Goal: Task Accomplishment & Management: Complete application form

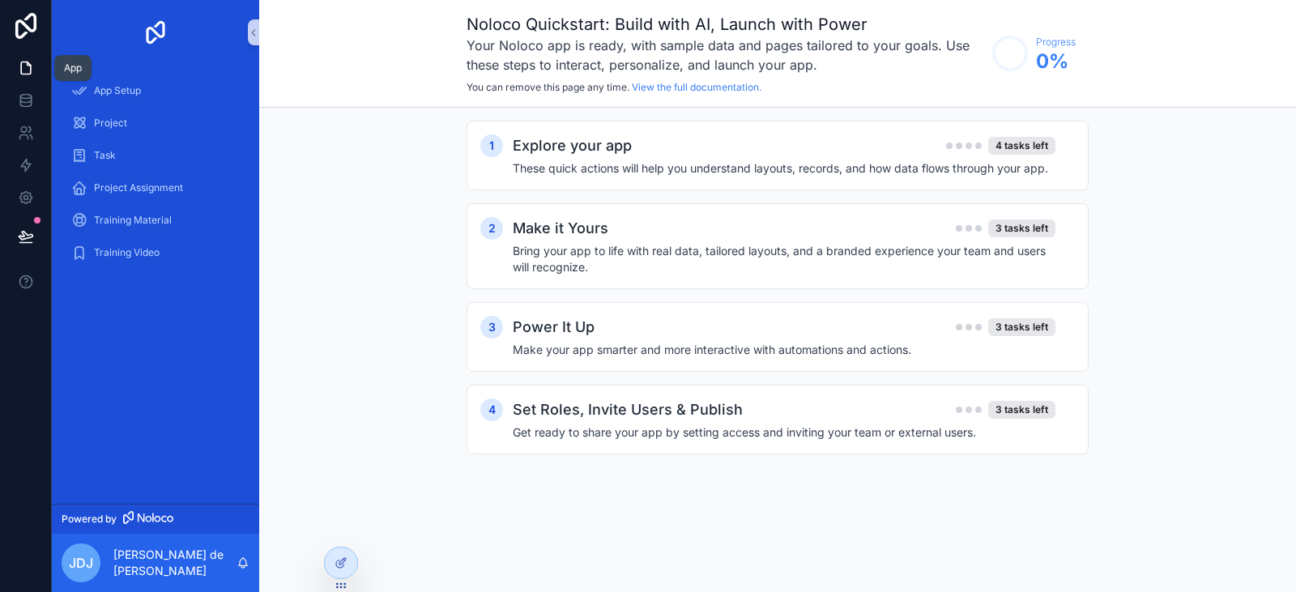
click at [29, 66] on icon at bounding box center [28, 63] width 3 height 3
click at [28, 102] on icon at bounding box center [25, 99] width 11 height 6
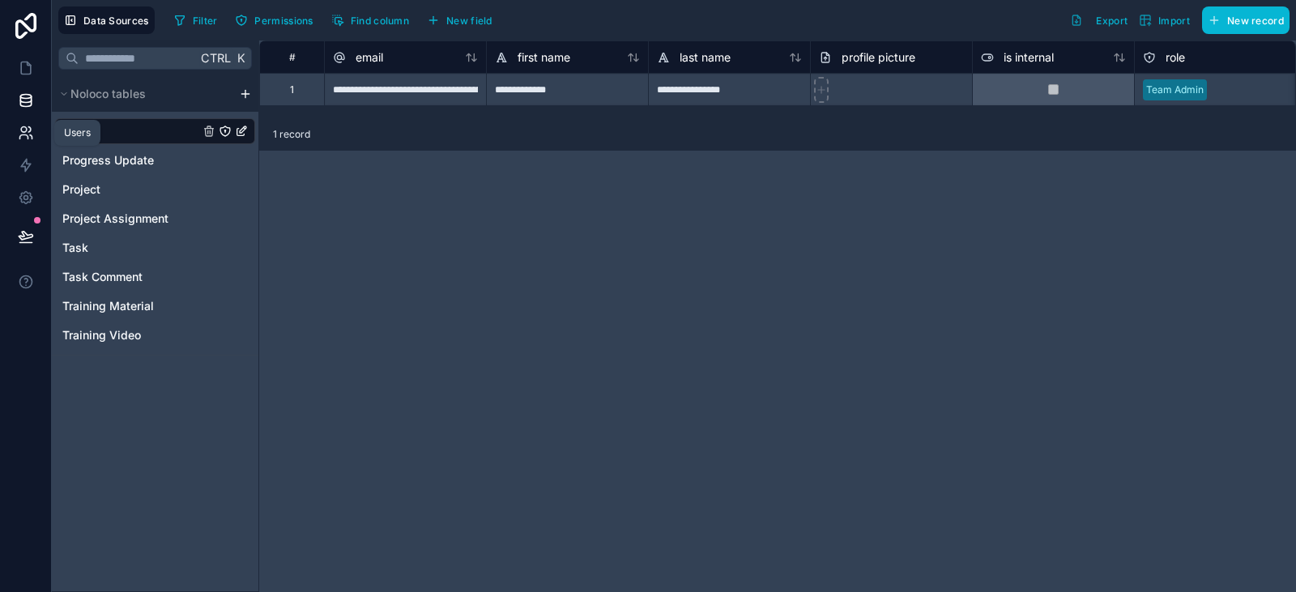
click at [28, 137] on icon at bounding box center [26, 133] width 16 height 16
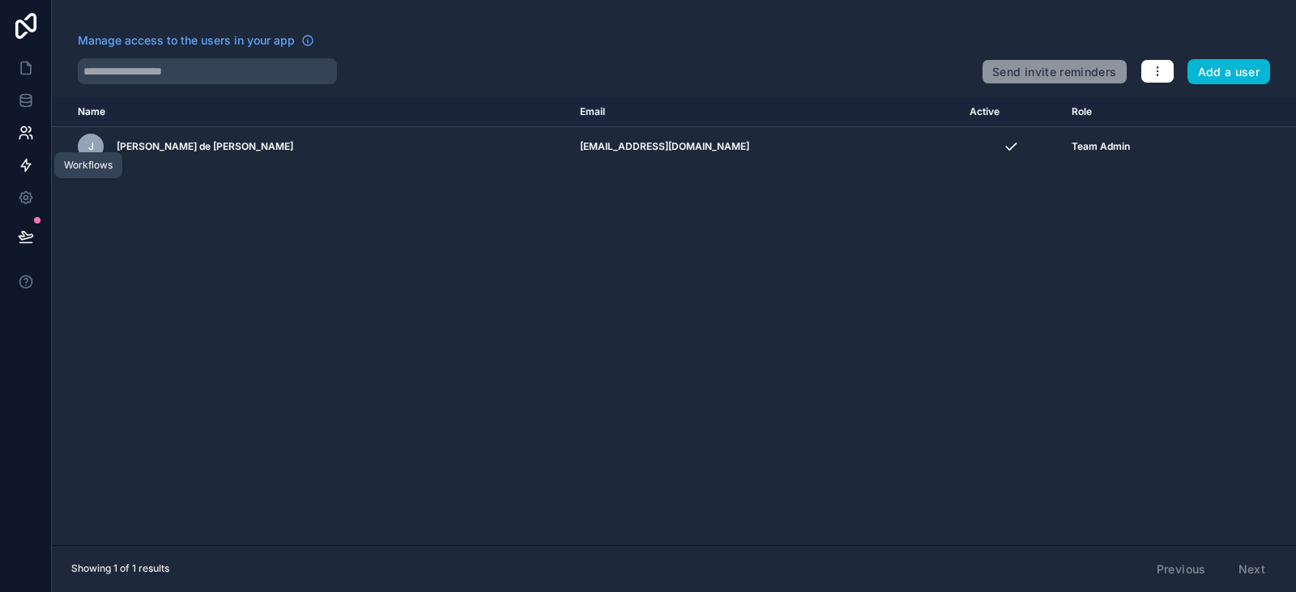
click at [28, 167] on icon at bounding box center [26, 166] width 10 height 12
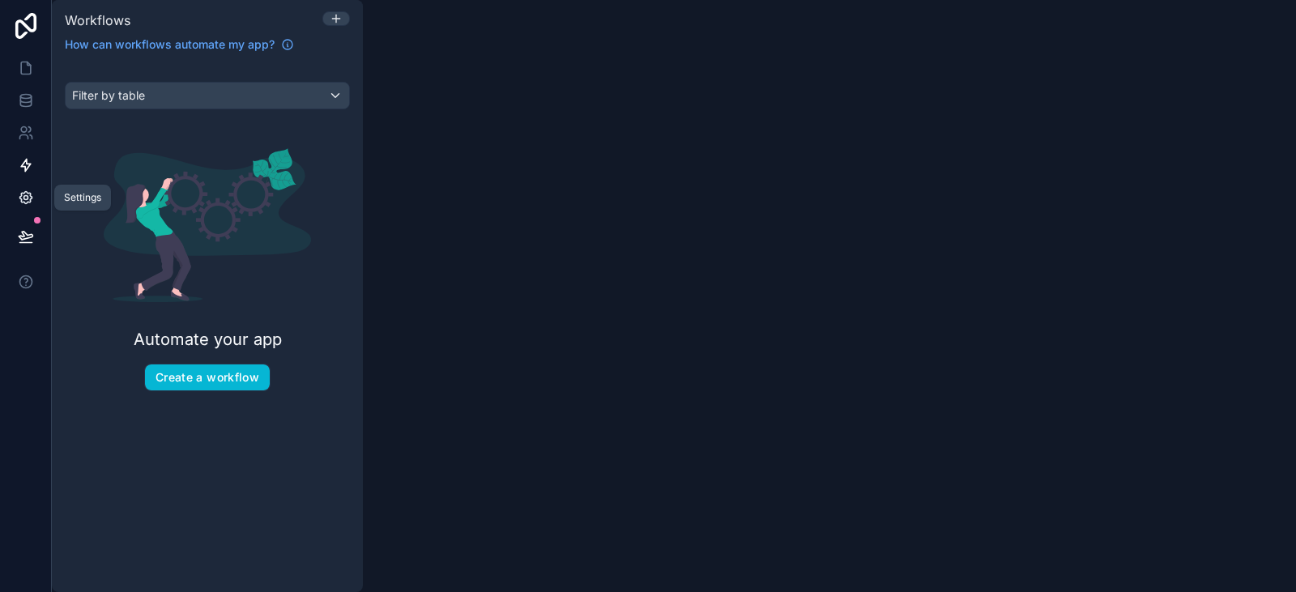
click at [28, 190] on icon at bounding box center [26, 198] width 16 height 16
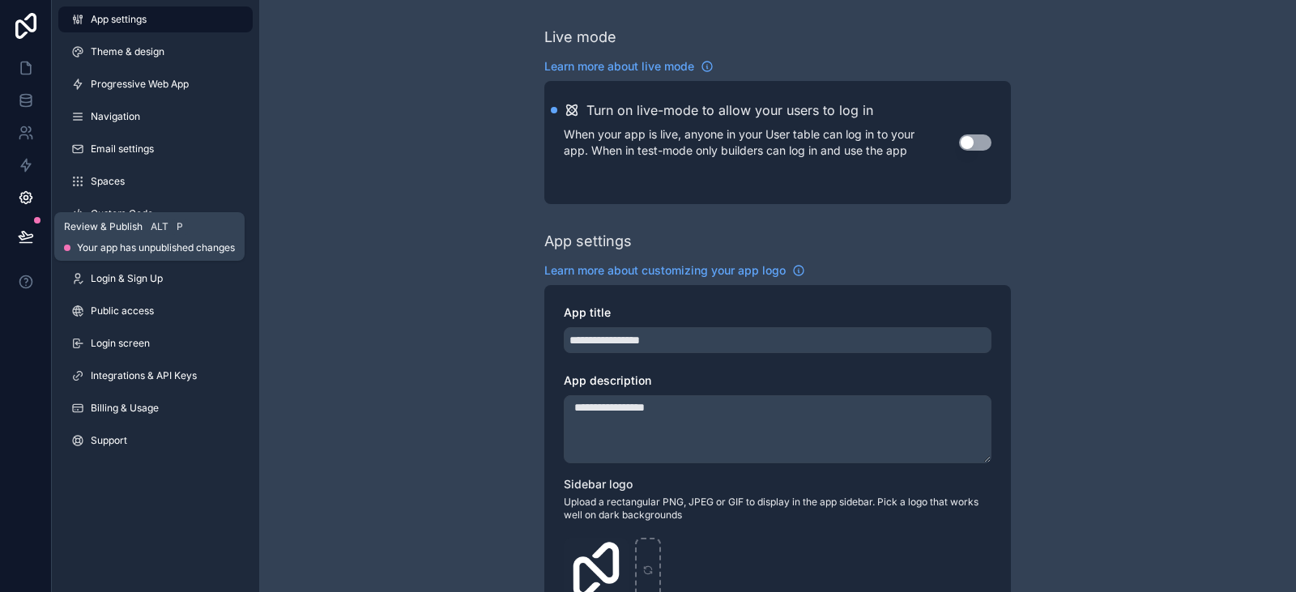
click at [28, 231] on icon at bounding box center [26, 236] width 16 height 16
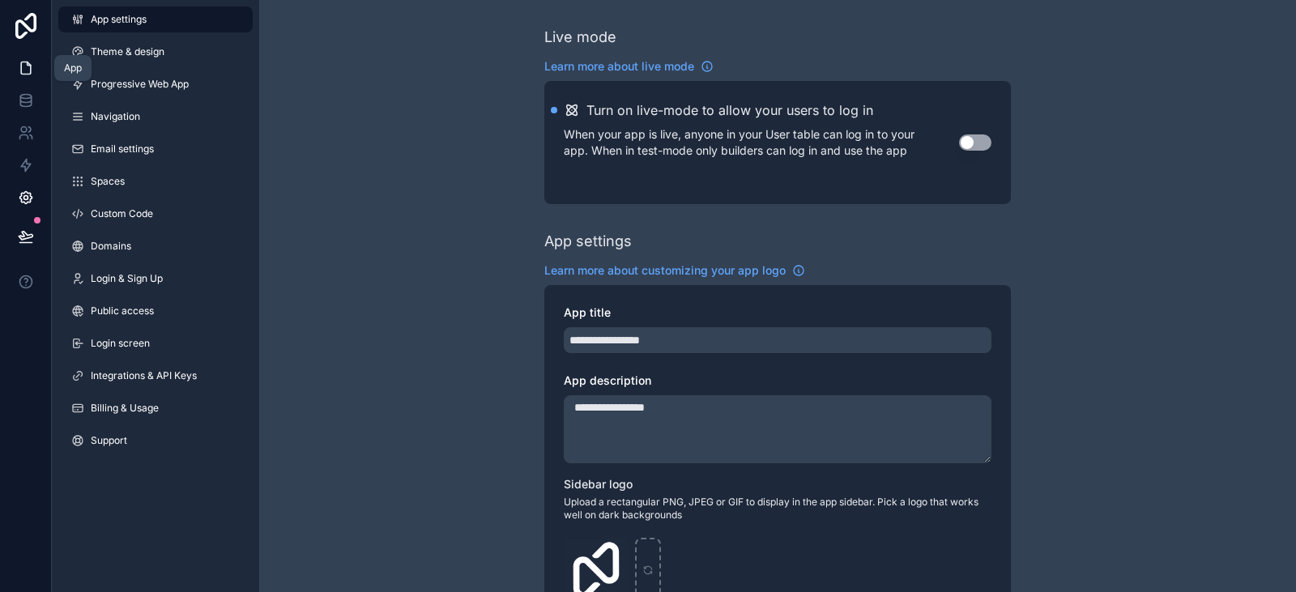
click at [22, 71] on icon at bounding box center [26, 68] width 16 height 16
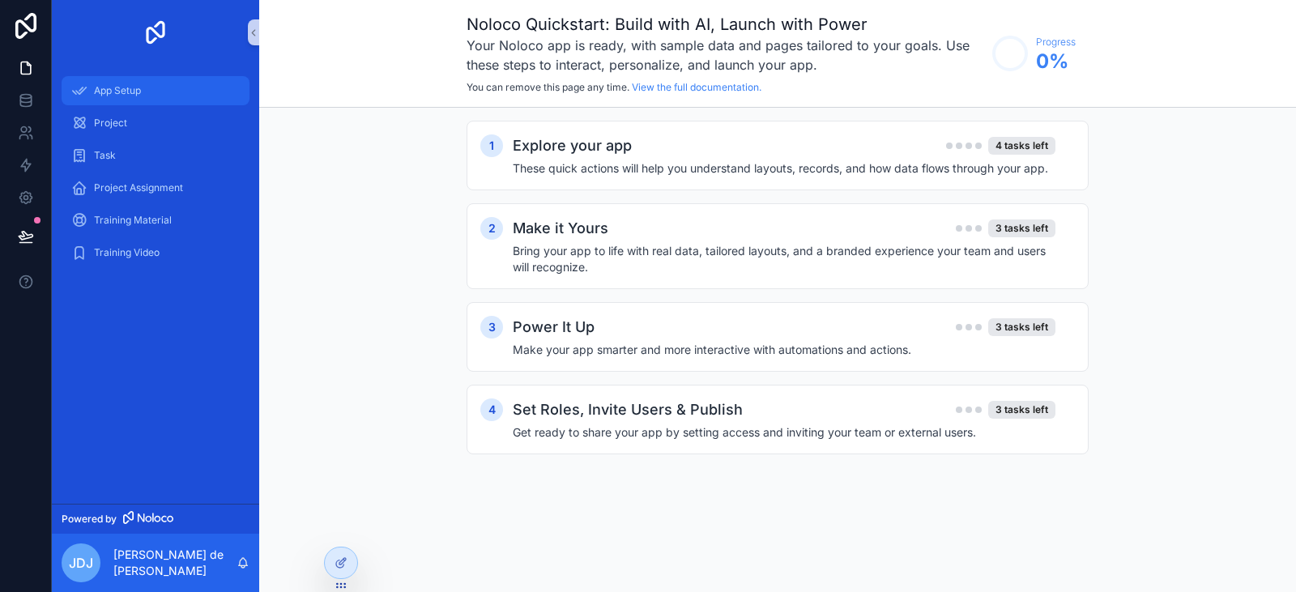
click at [143, 83] on div "App Setup" at bounding box center [155, 91] width 168 height 26
click at [143, 138] on div "Project" at bounding box center [155, 123] width 207 height 32
click at [143, 127] on div "Project" at bounding box center [155, 123] width 168 height 26
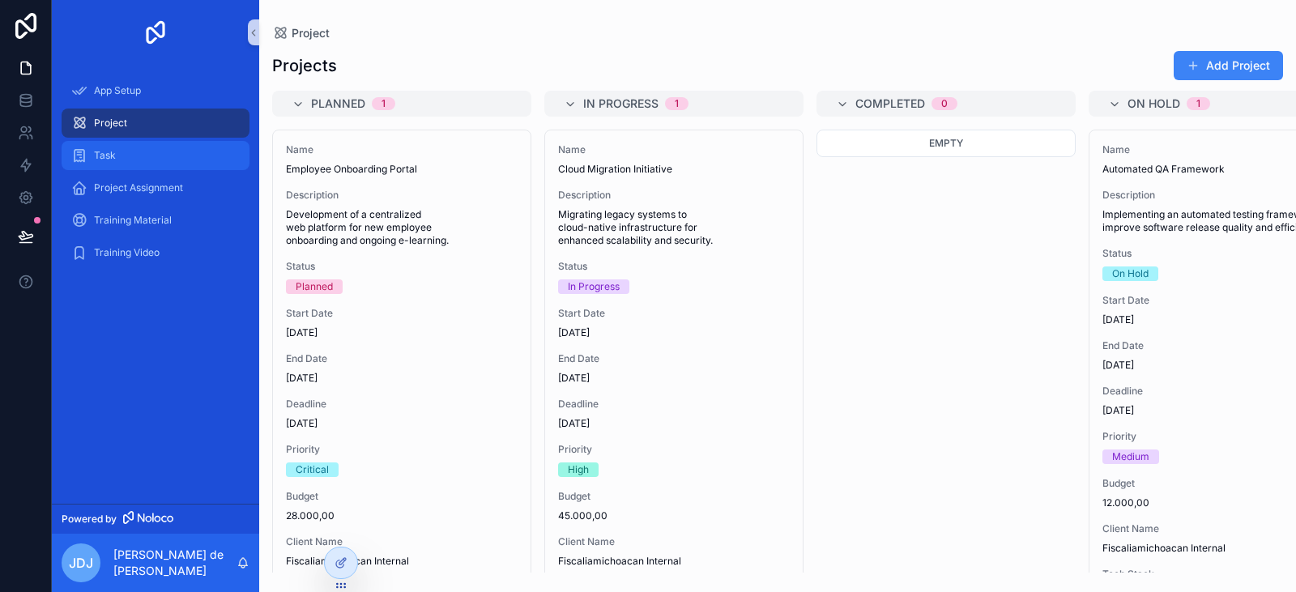
click at [143, 154] on div "Task" at bounding box center [155, 156] width 168 height 26
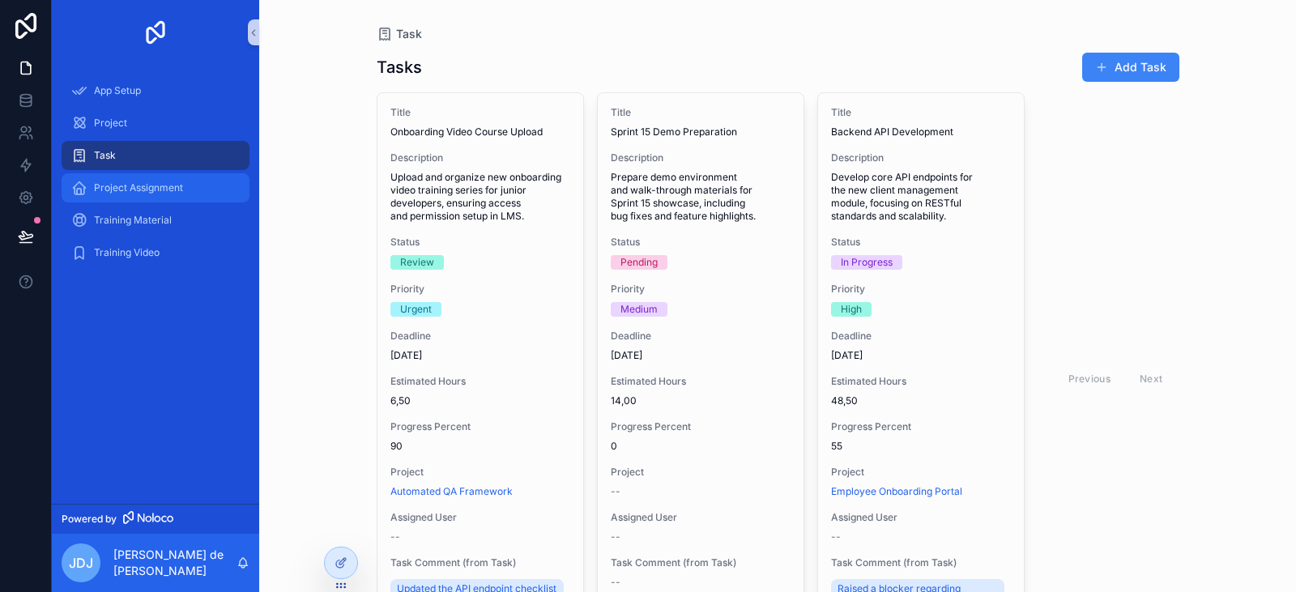
click at [143, 177] on div "Project Assignment" at bounding box center [155, 188] width 168 height 26
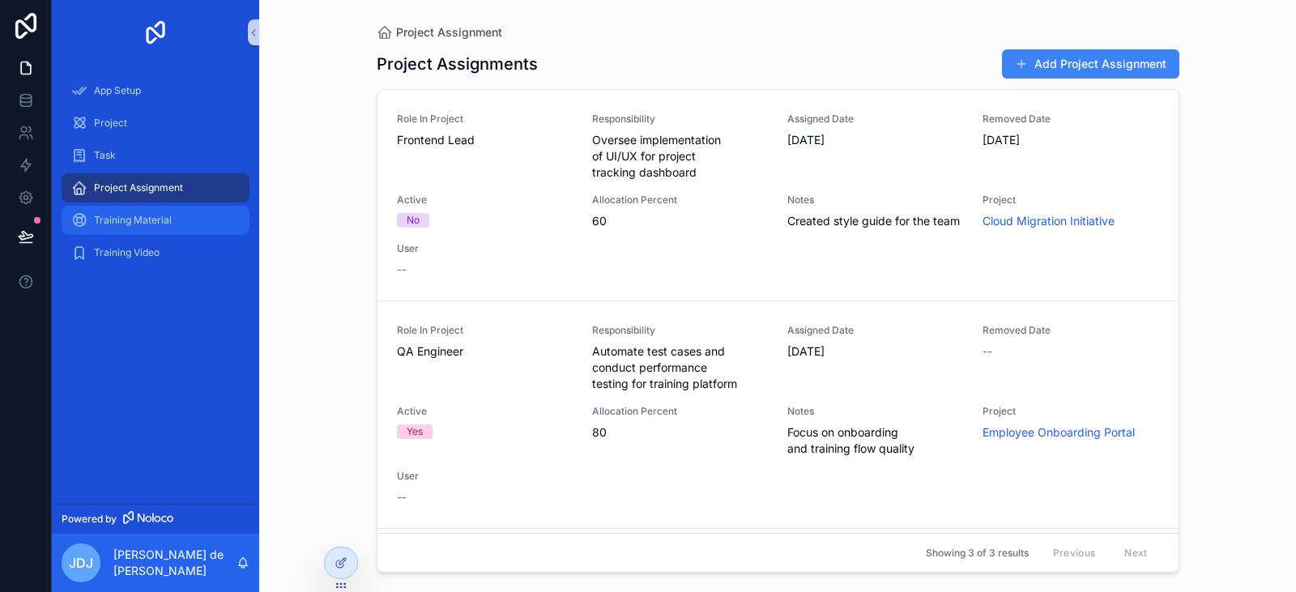
click at [150, 219] on span "Training Material" at bounding box center [133, 220] width 78 height 13
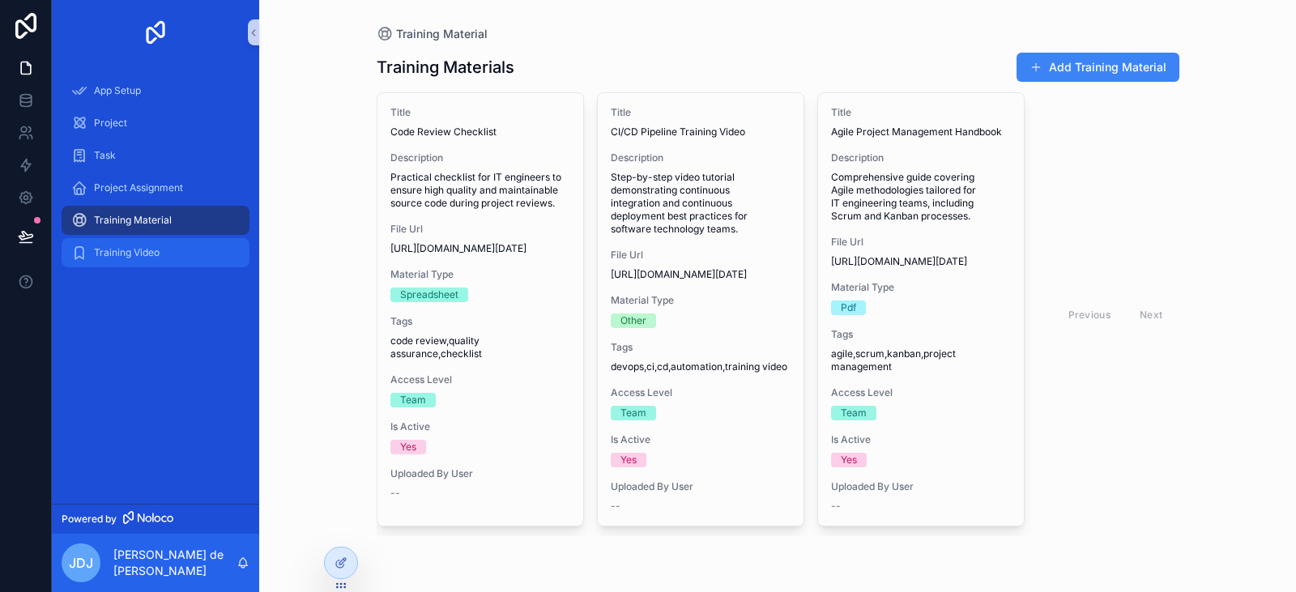
click at [147, 251] on span "Training Video" at bounding box center [127, 252] width 66 height 13
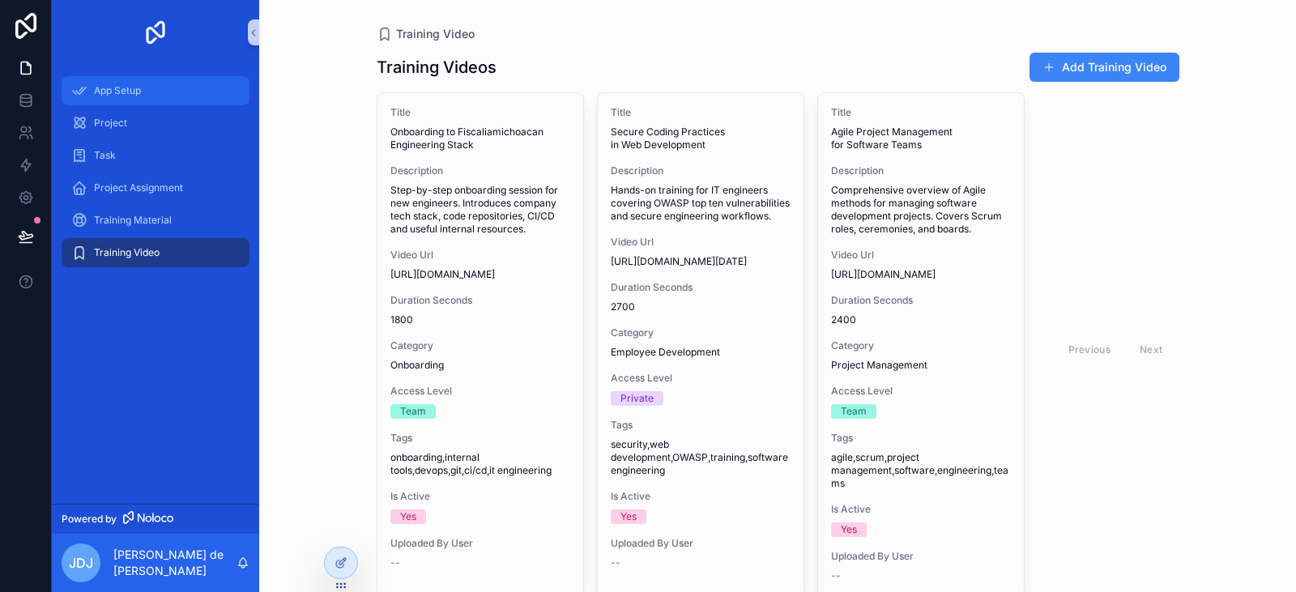
click at [139, 87] on span "App Setup" at bounding box center [117, 90] width 47 height 13
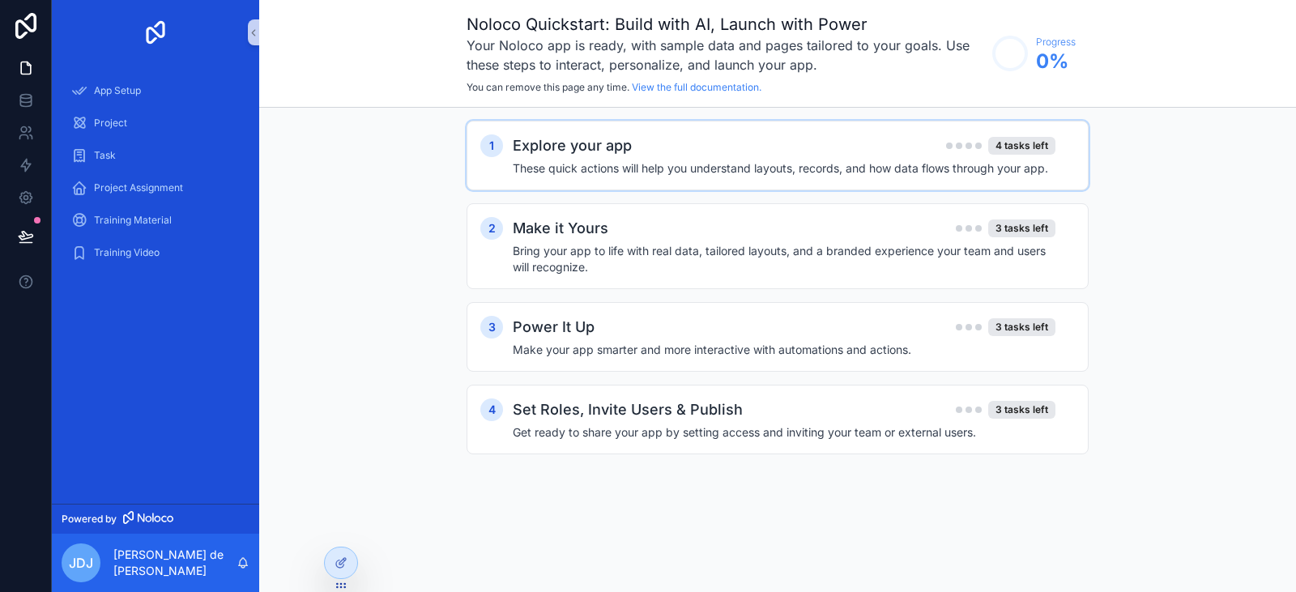
click at [625, 157] on div "Explore your app 4 tasks left These quick actions will help you understand layo…" at bounding box center [794, 155] width 562 height 42
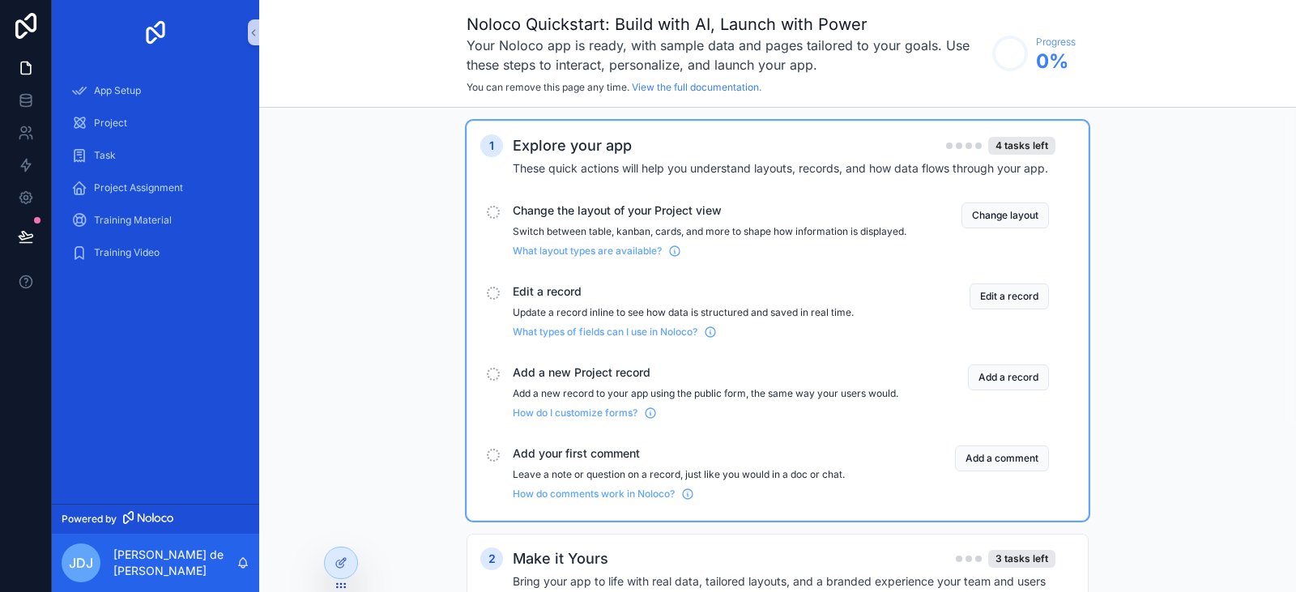
click at [571, 211] on span "Change the layout of your Project view" at bounding box center [710, 210] width 394 height 16
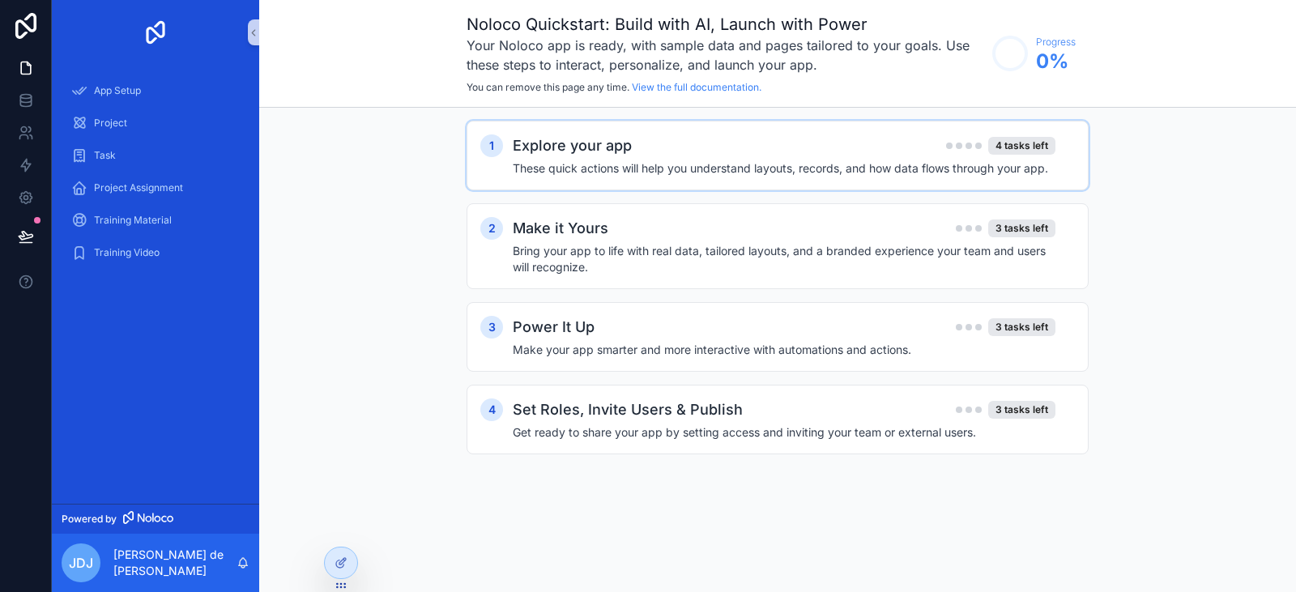
click at [589, 176] on h4 "These quick actions will help you understand layouts, records, and how data flo…" at bounding box center [784, 168] width 543 height 16
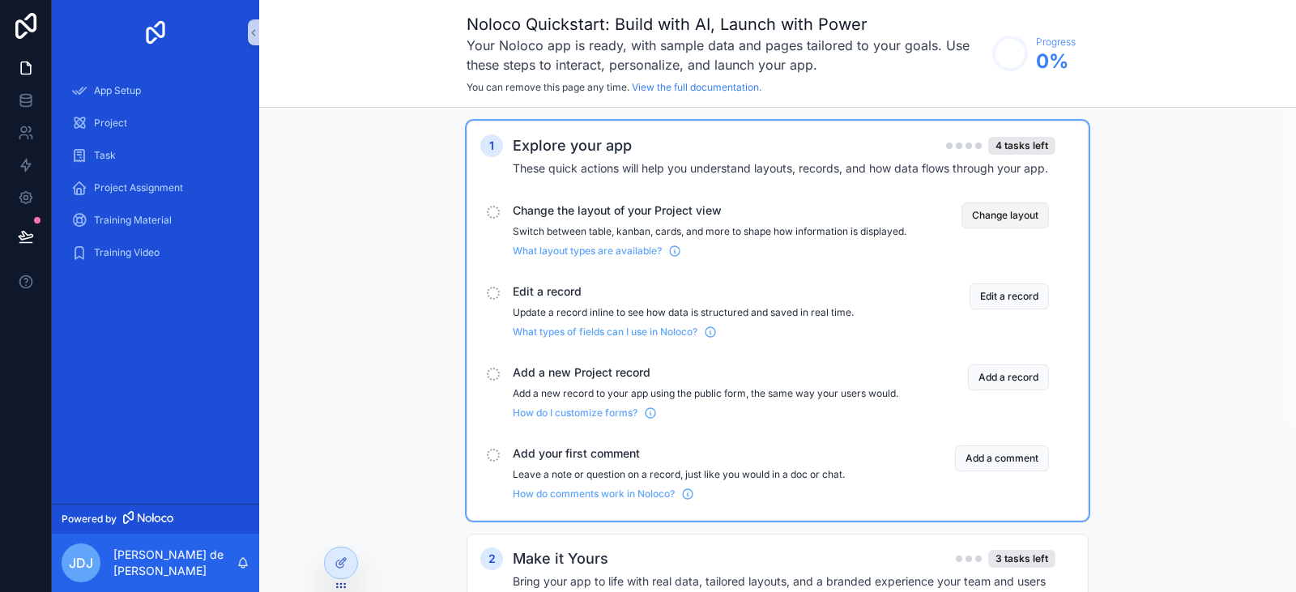
click at [995, 217] on button "Change layout" at bounding box center [1004, 215] width 87 height 26
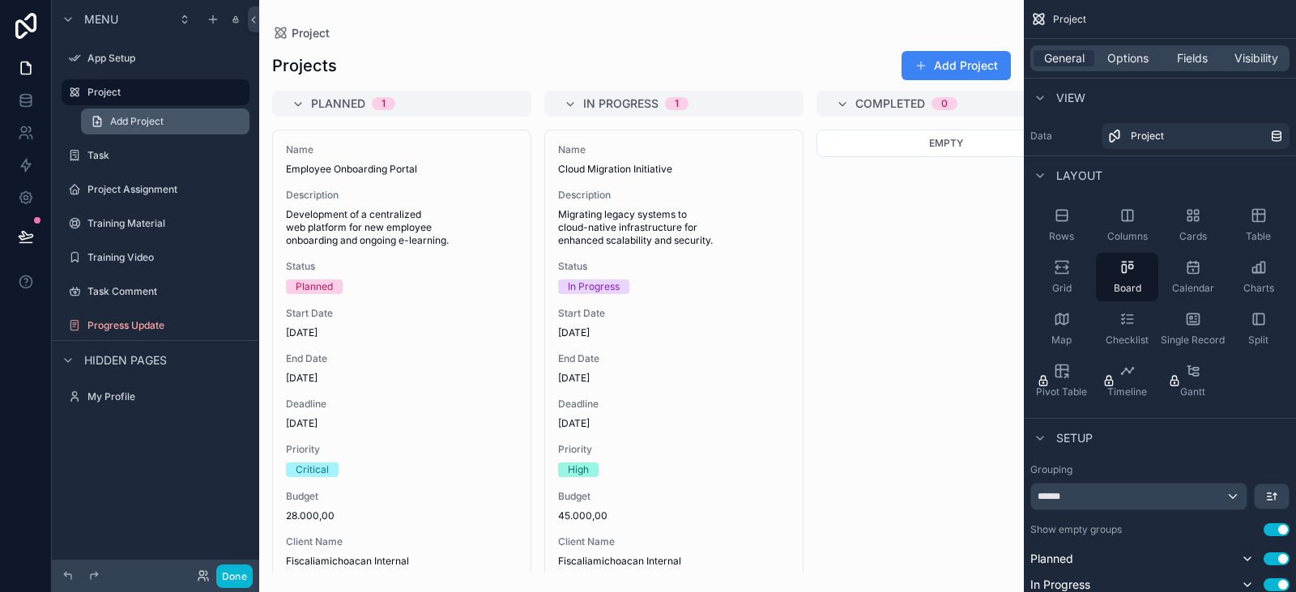
click at [126, 126] on span "Add Project" at bounding box center [136, 121] width 53 height 13
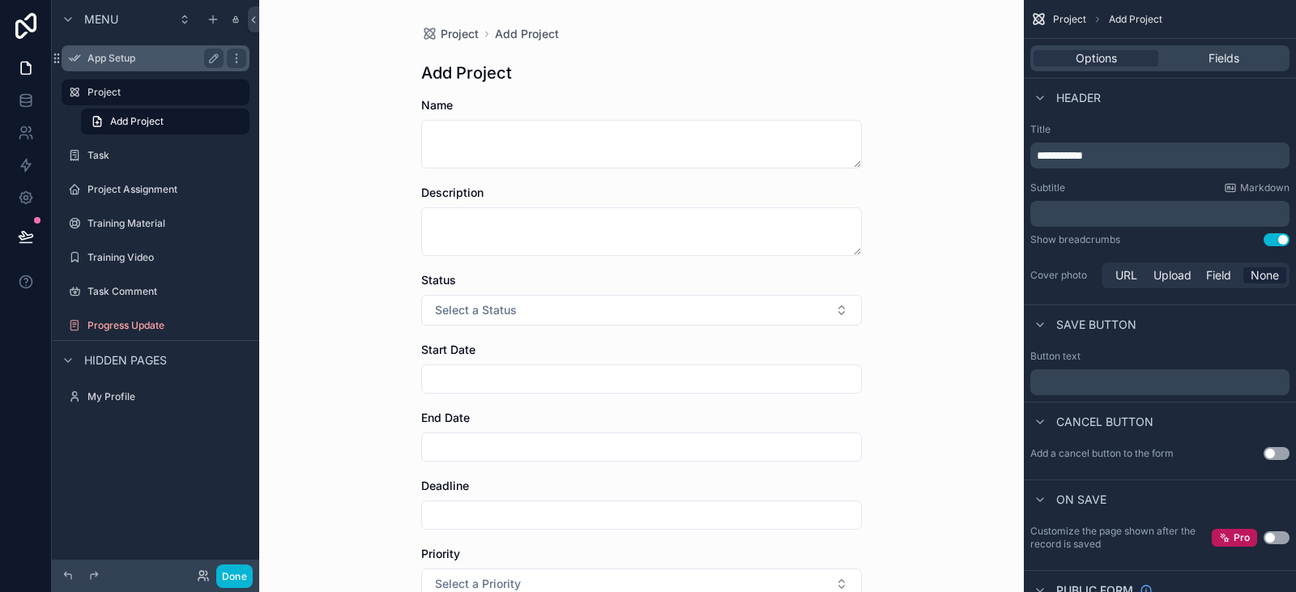
click at [130, 50] on div "App Setup" at bounding box center [155, 58] width 136 height 19
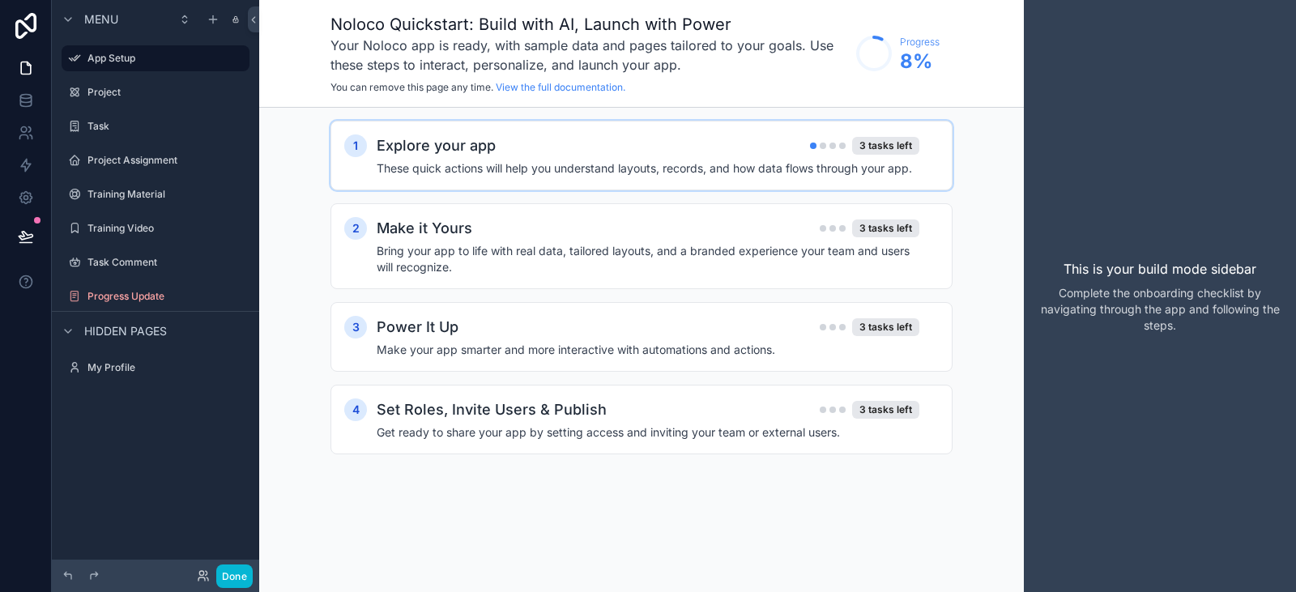
click at [530, 143] on div "Explore your app 3 tasks left" at bounding box center [648, 145] width 543 height 23
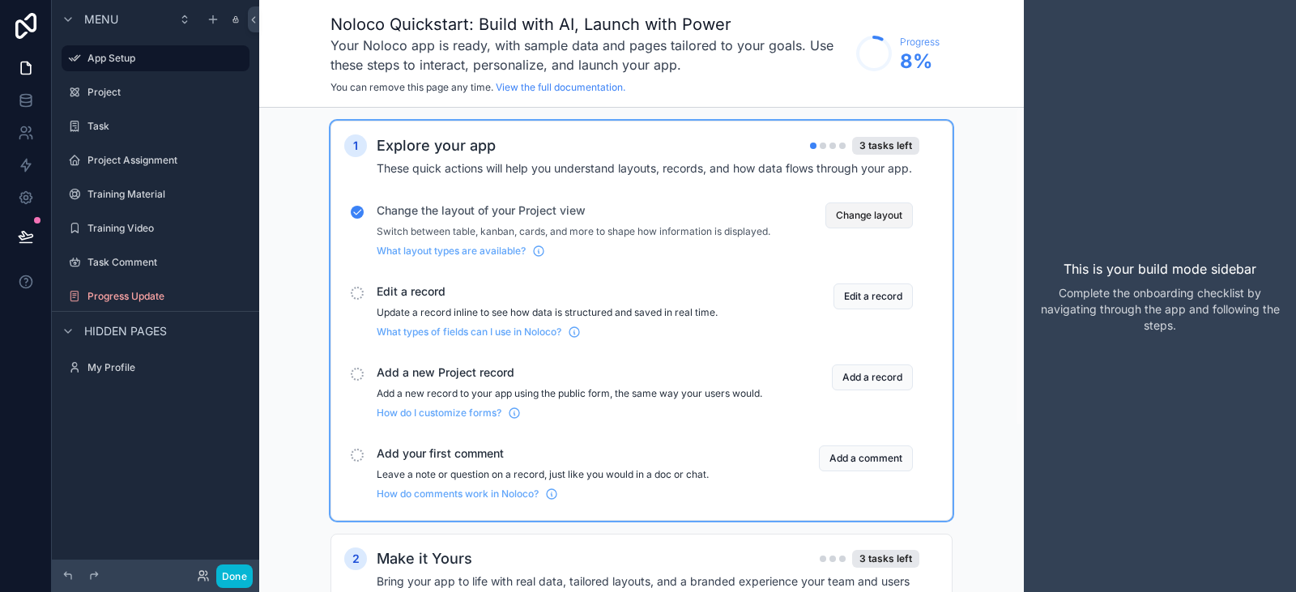
click at [857, 218] on button "Change layout" at bounding box center [868, 215] width 87 height 26
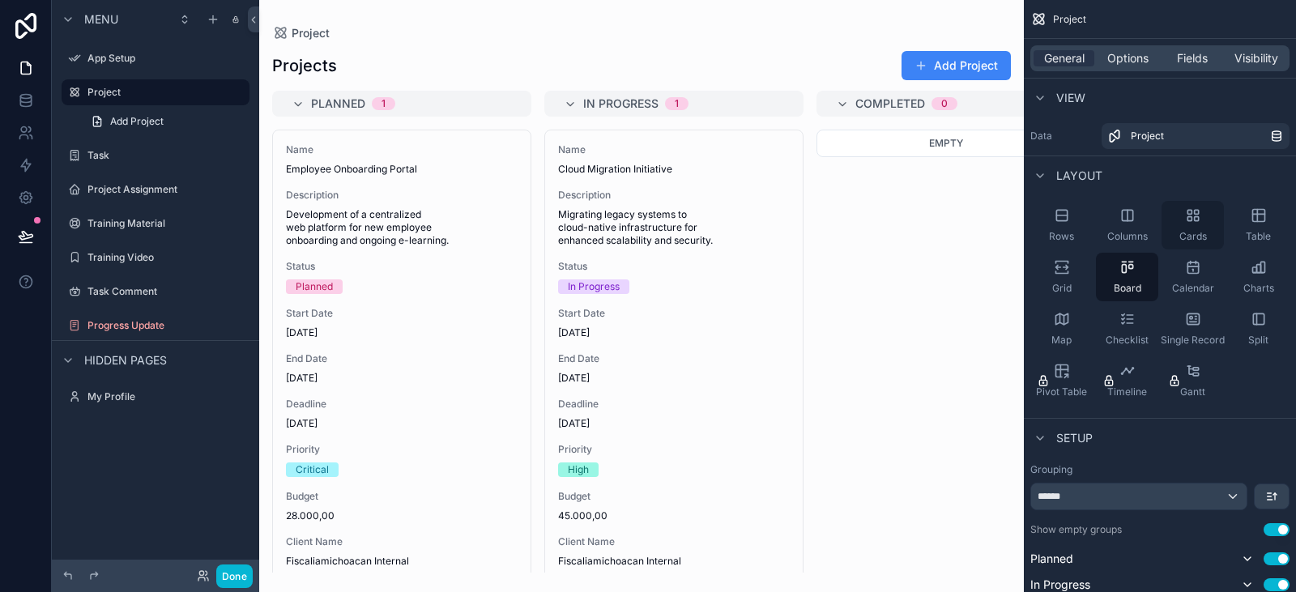
click at [1189, 238] on span "Cards" at bounding box center [1193, 236] width 28 height 13
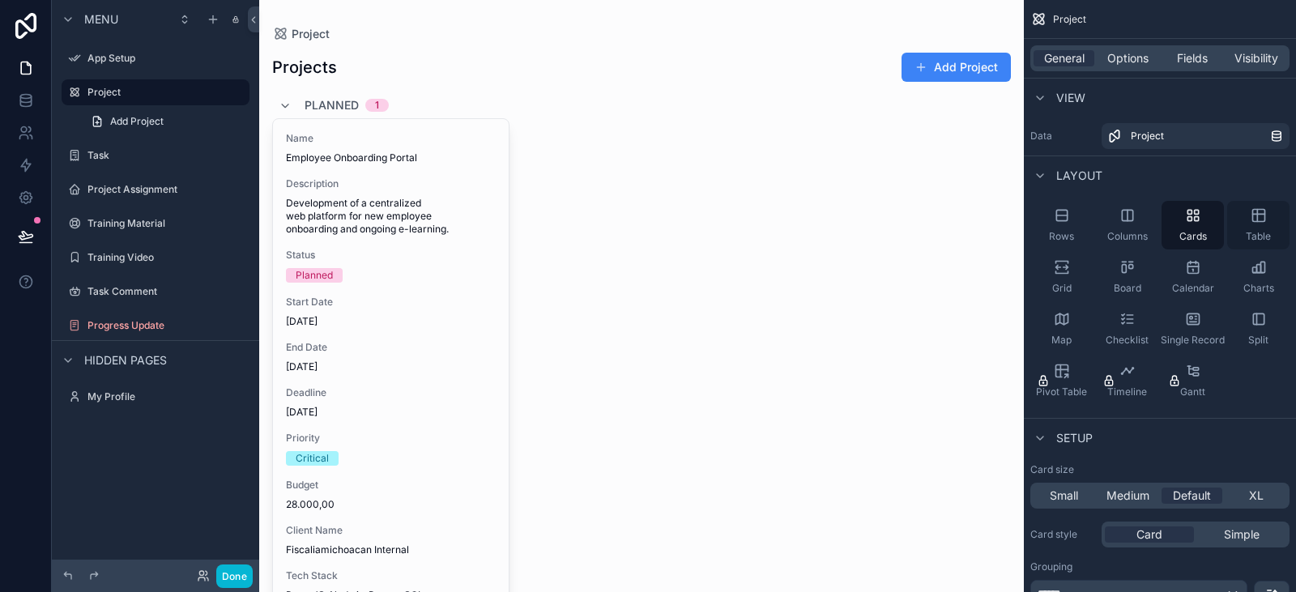
click at [1264, 232] on span "Table" at bounding box center [1258, 236] width 25 height 13
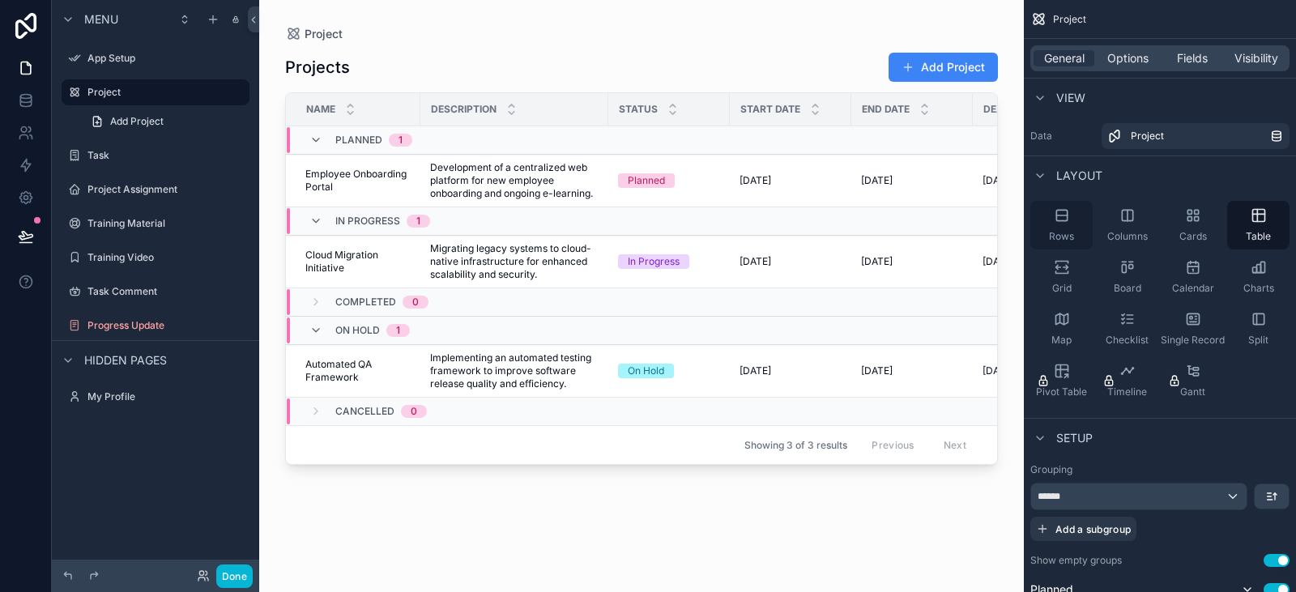
click at [1062, 228] on div "Rows" at bounding box center [1061, 225] width 62 height 49
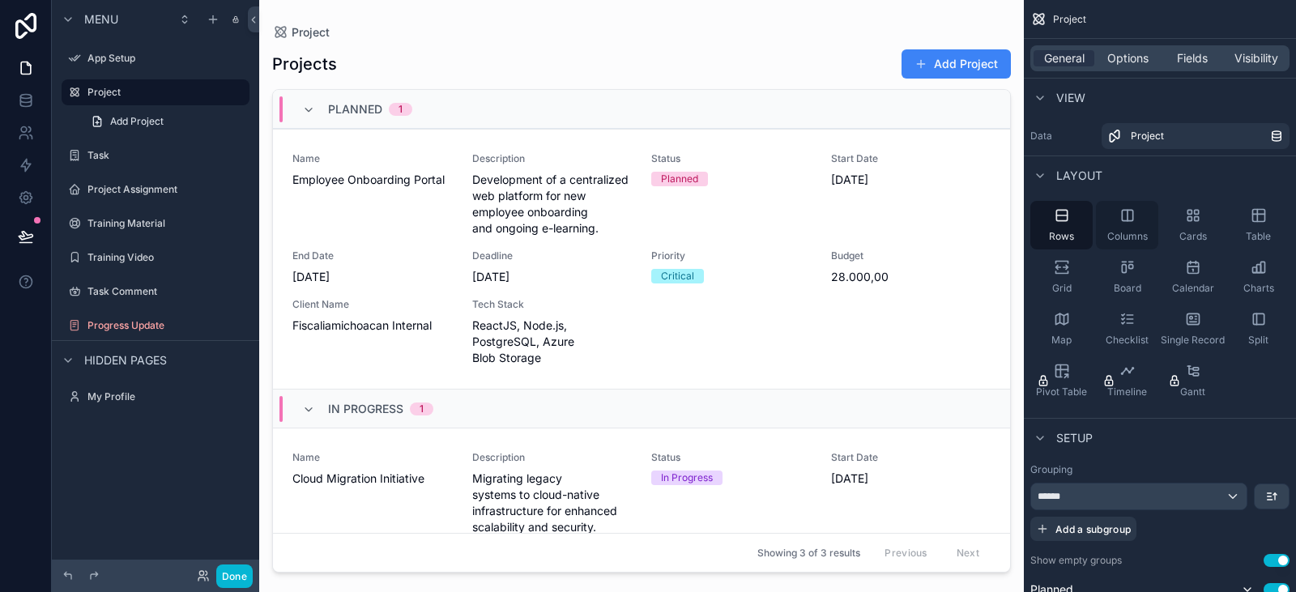
click at [1115, 228] on div "Columns" at bounding box center [1127, 225] width 62 height 49
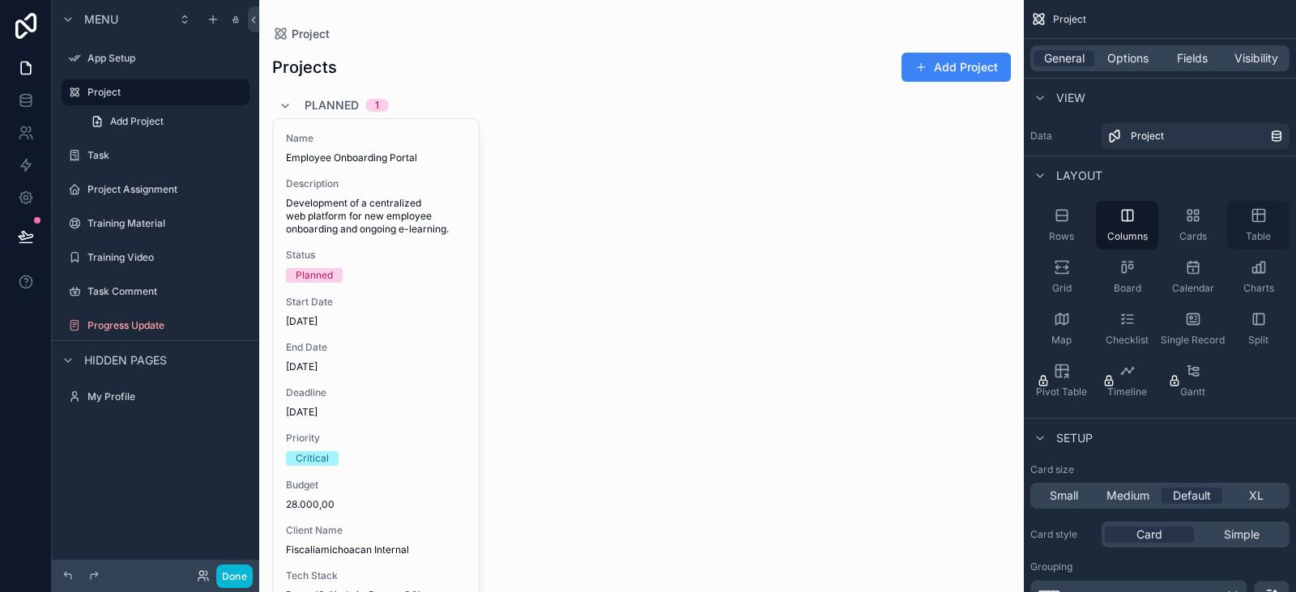
click at [1228, 229] on div "Table" at bounding box center [1258, 225] width 62 height 49
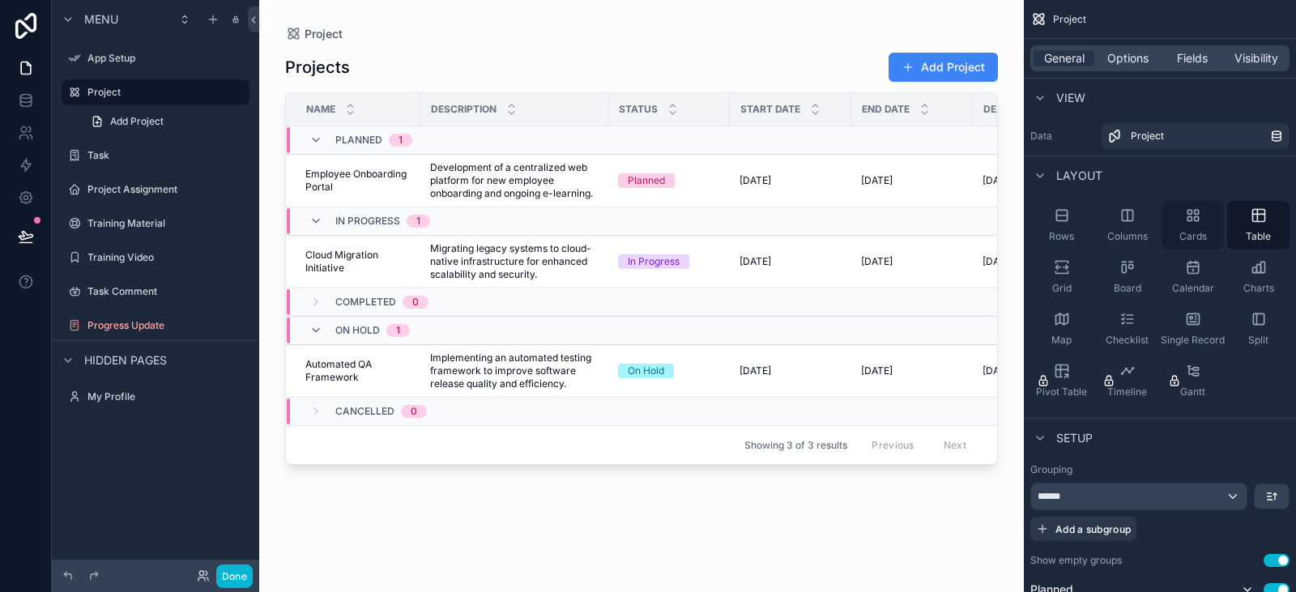
click at [1191, 222] on icon "scrollable content" at bounding box center [1193, 215] width 16 height 16
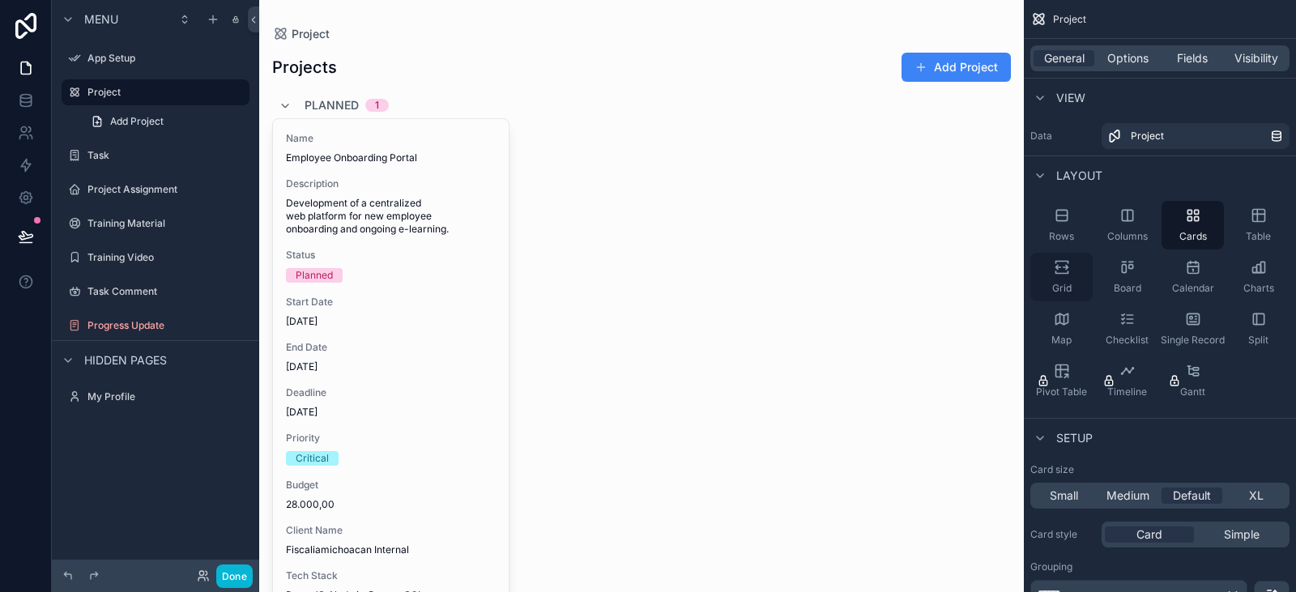
click at [1074, 271] on div "Grid" at bounding box center [1061, 277] width 62 height 49
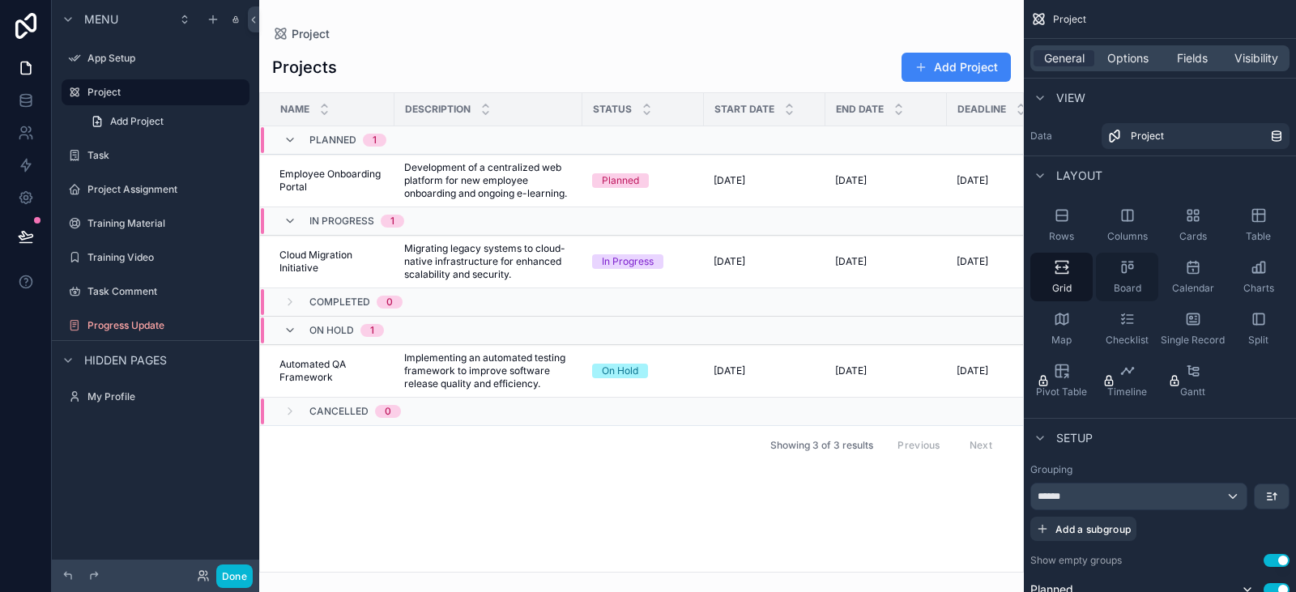
click at [1120, 275] on div "Board" at bounding box center [1127, 277] width 62 height 49
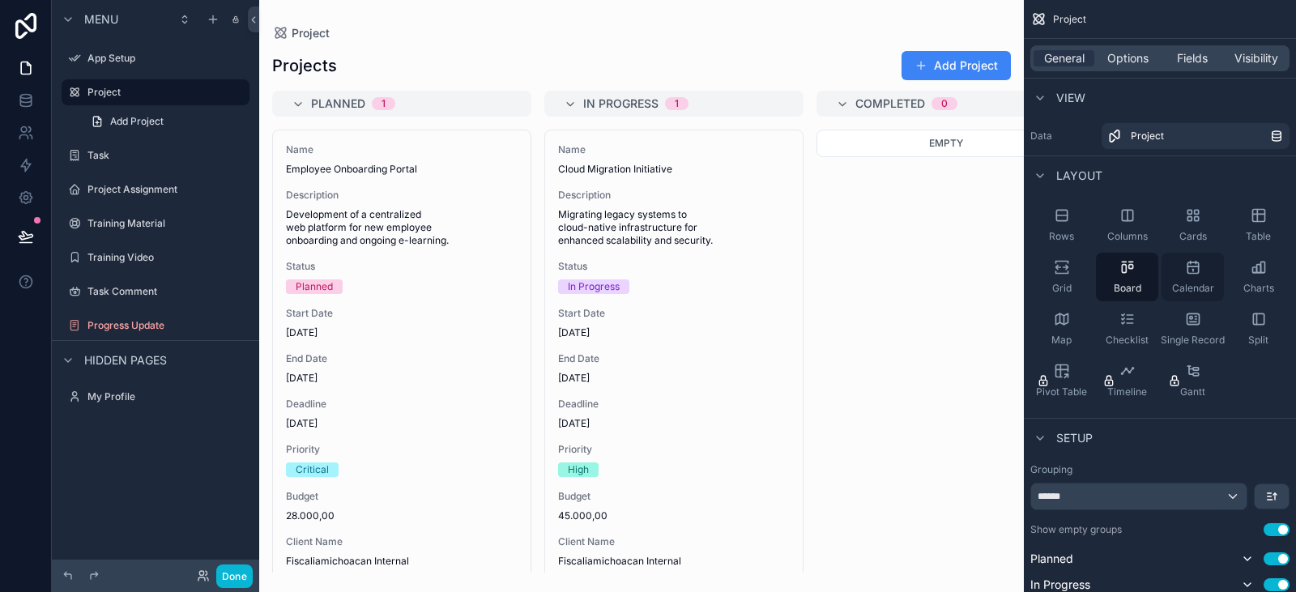
click at [1206, 279] on div "Calendar" at bounding box center [1193, 277] width 62 height 49
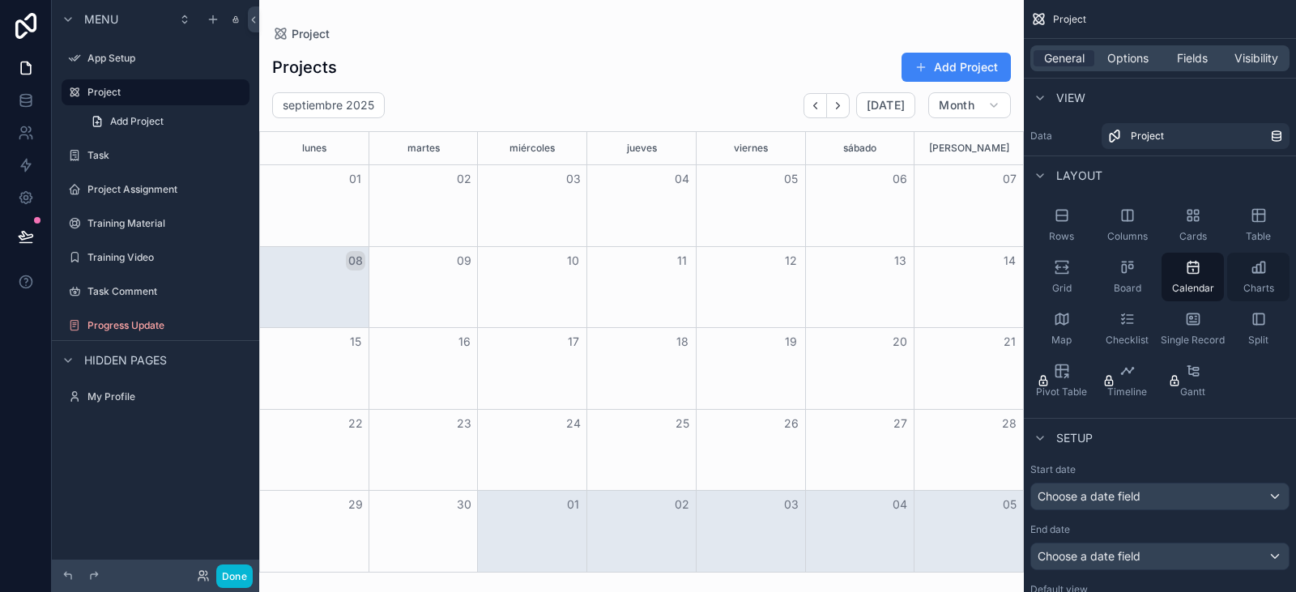
click at [1264, 282] on span "Charts" at bounding box center [1258, 288] width 31 height 13
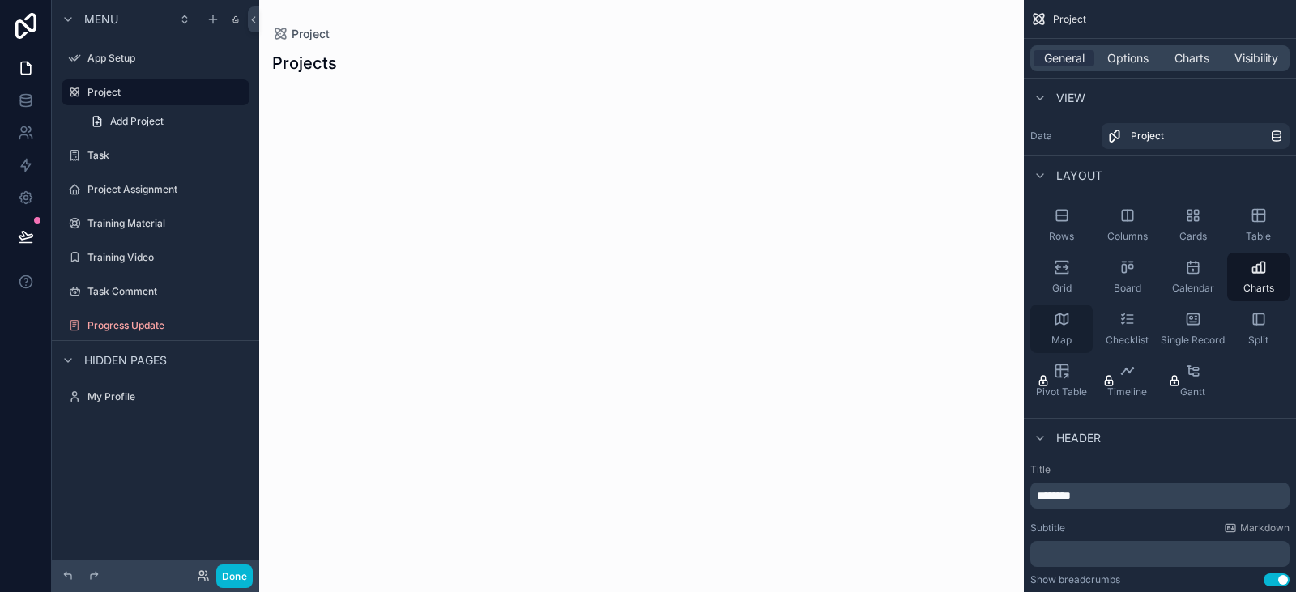
click at [1059, 326] on icon "scrollable content" at bounding box center [1062, 319] width 16 height 16
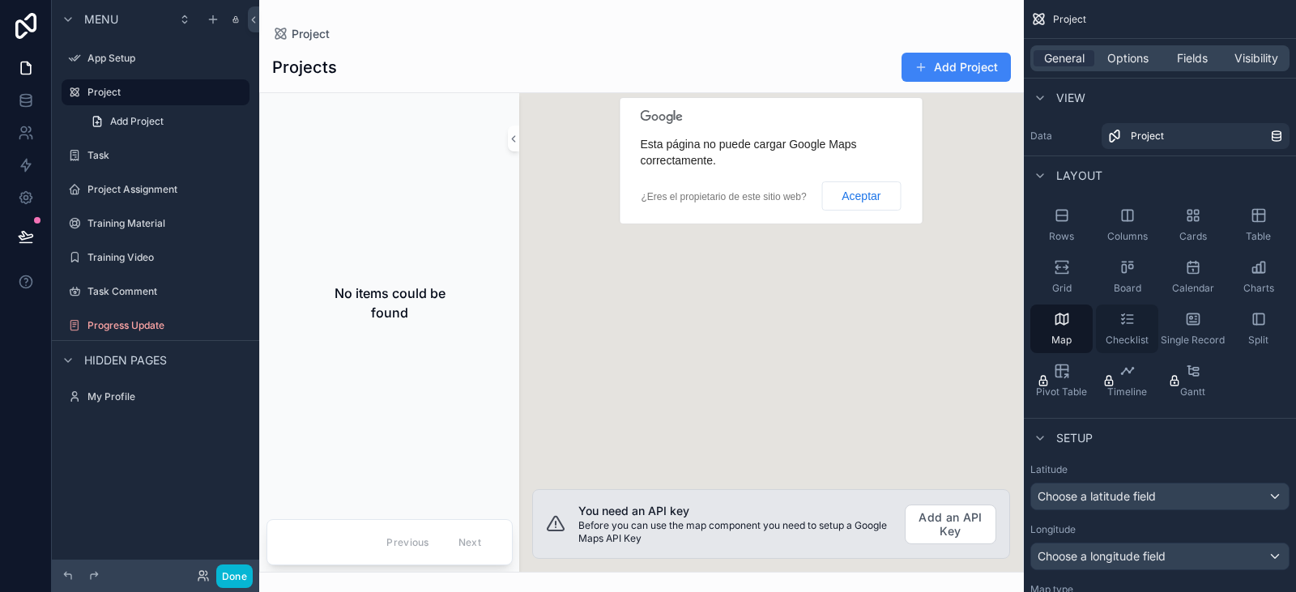
click at [1123, 327] on div "Checklist" at bounding box center [1127, 329] width 62 height 49
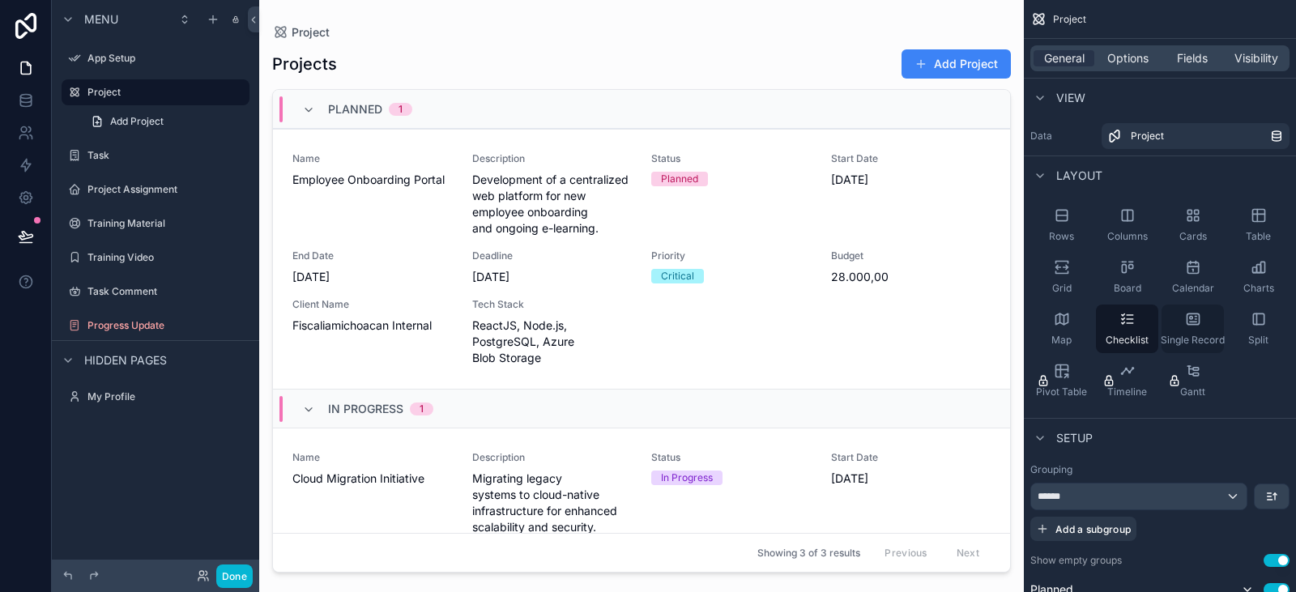
click at [1200, 326] on icon "scrollable content" at bounding box center [1193, 319] width 16 height 16
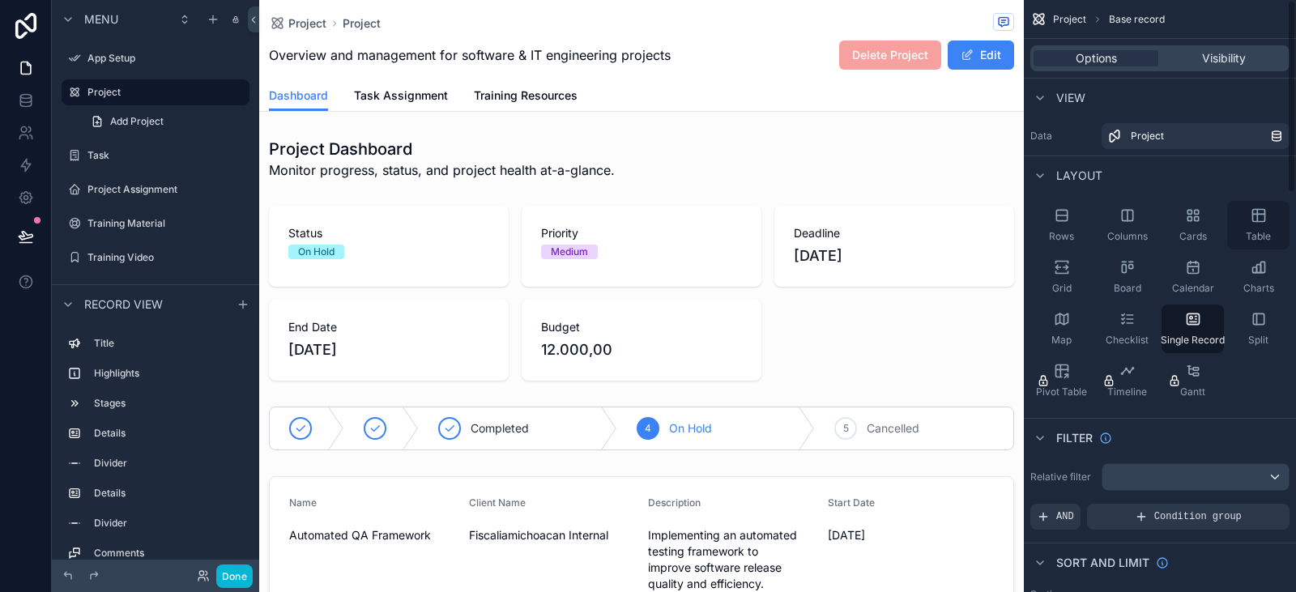
click at [1264, 228] on div "Table" at bounding box center [1258, 225] width 62 height 49
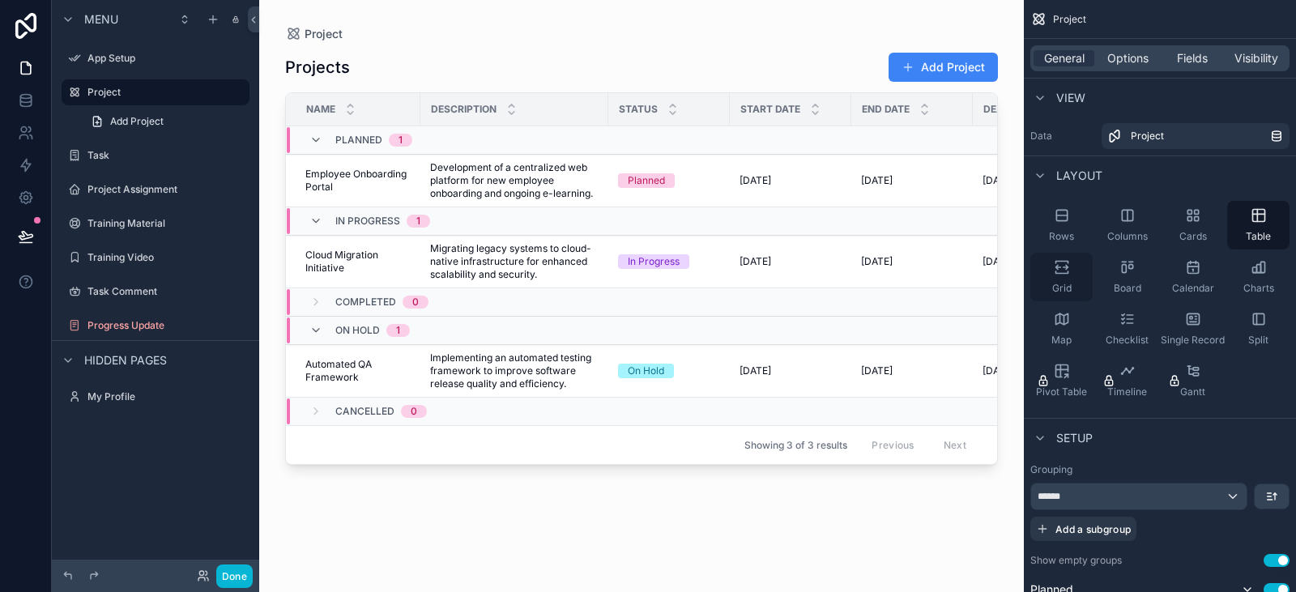
click at [1054, 271] on icon "scrollable content" at bounding box center [1062, 267] width 16 height 16
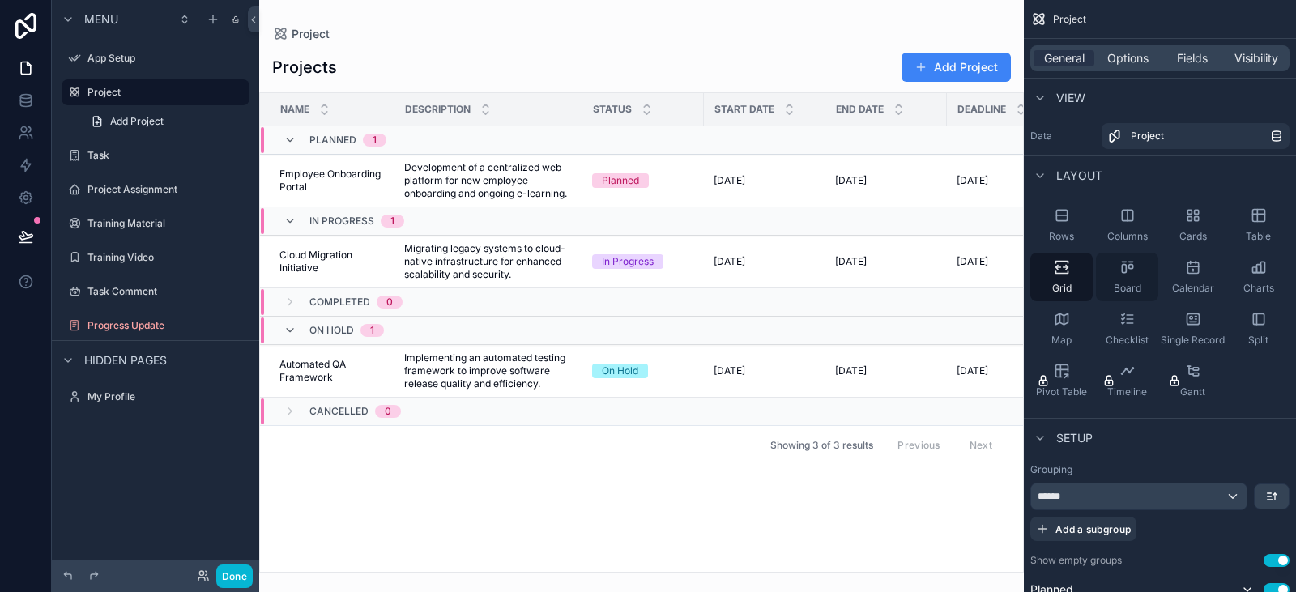
click at [1136, 267] on div "Board" at bounding box center [1127, 277] width 62 height 49
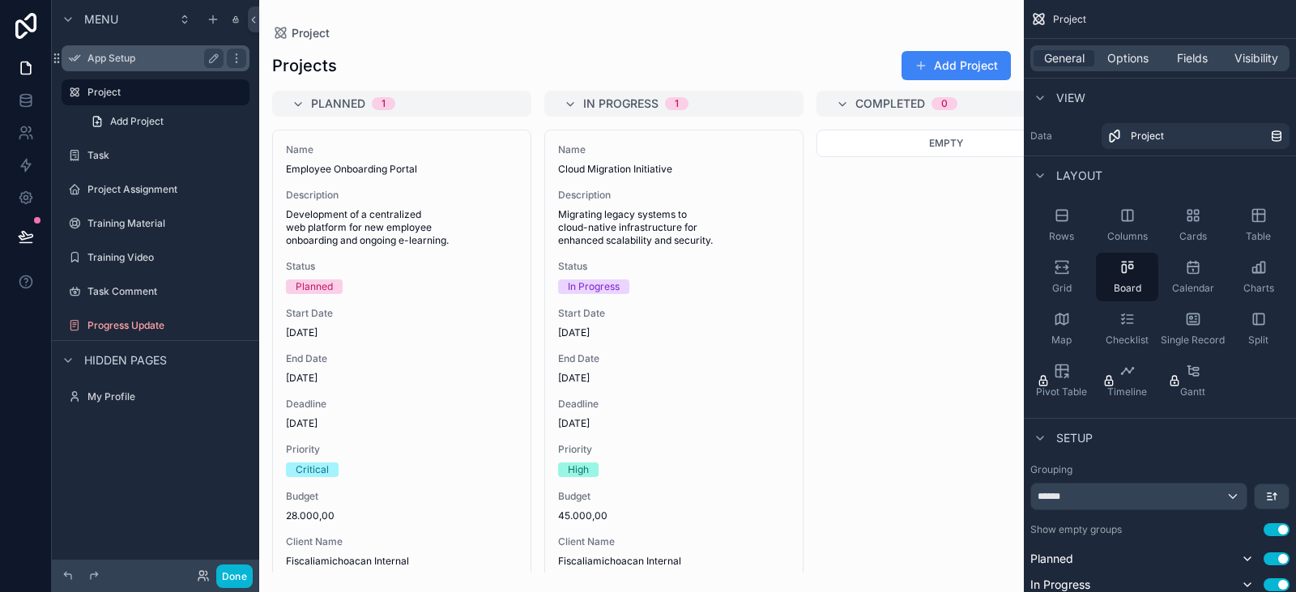
click at [122, 57] on label "App Setup" at bounding box center [152, 58] width 130 height 13
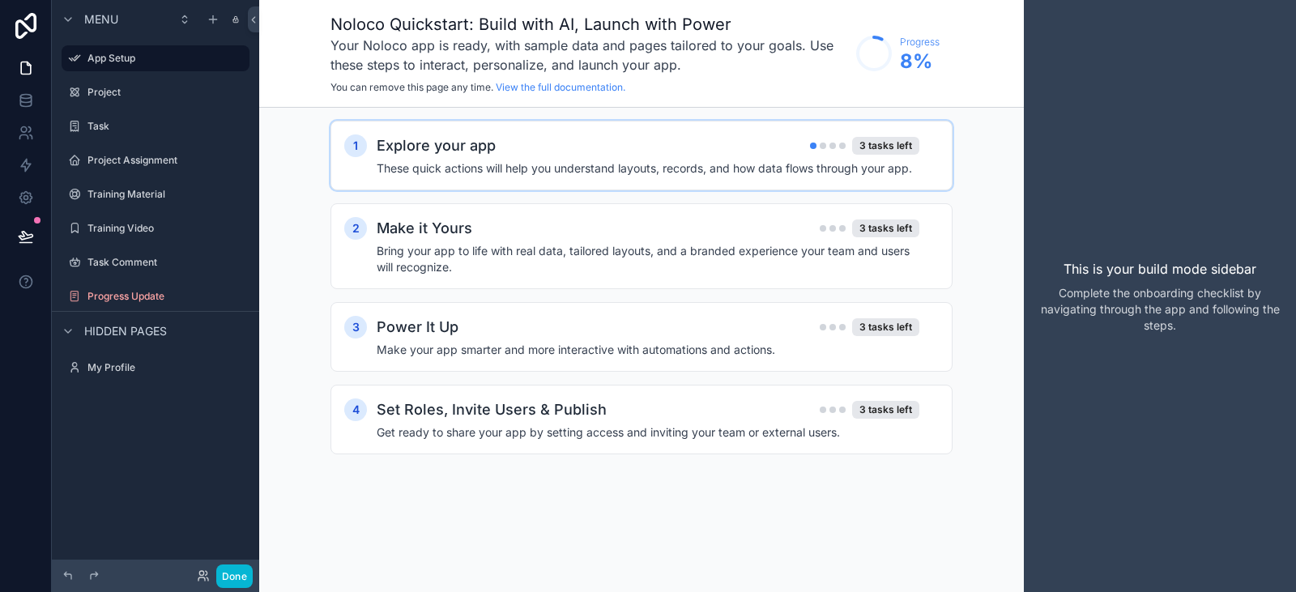
click at [683, 173] on h4 "These quick actions will help you understand layouts, records, and how data flo…" at bounding box center [648, 168] width 543 height 16
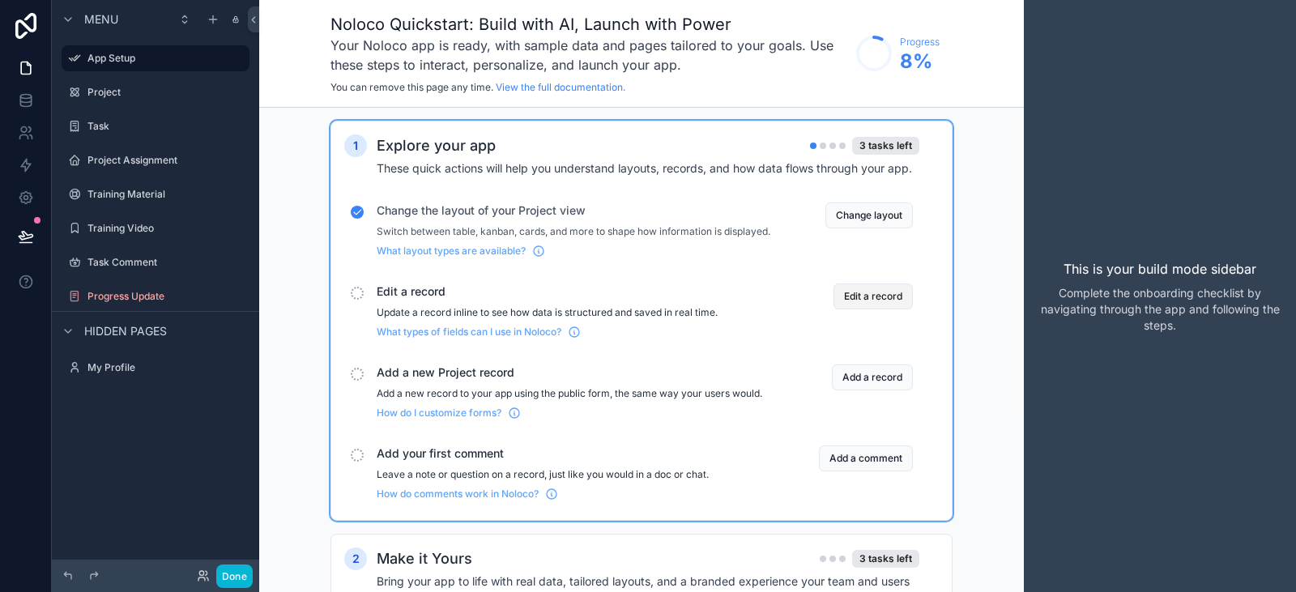
click at [861, 309] on button "Edit a record" at bounding box center [872, 296] width 79 height 26
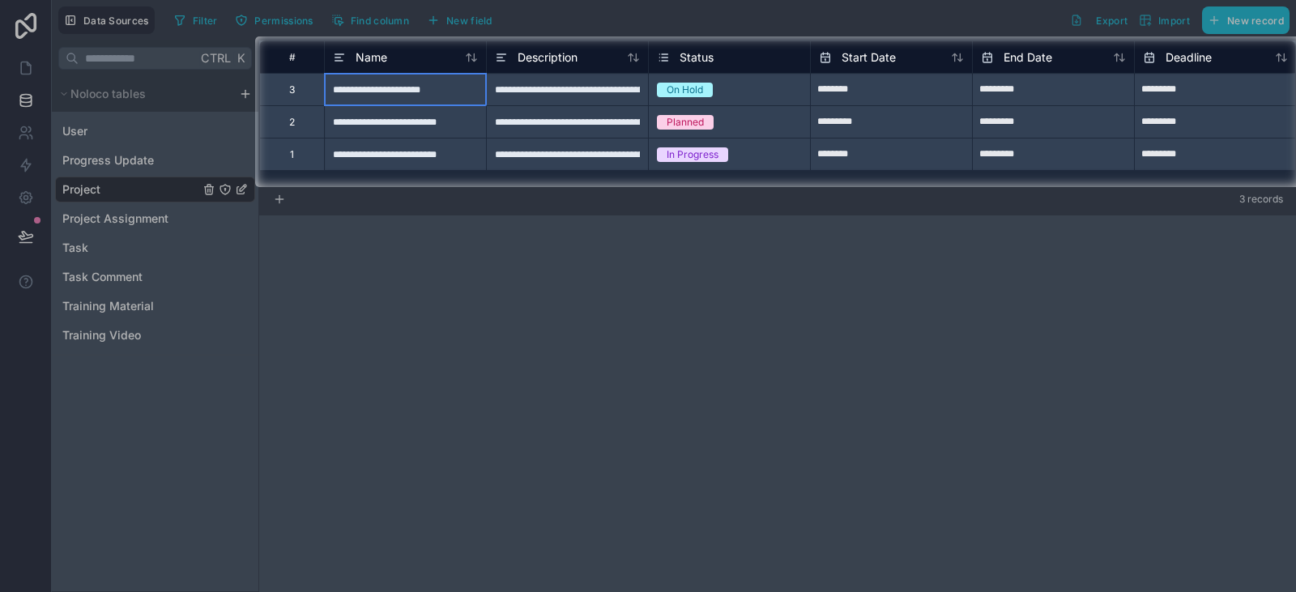
click at [411, 95] on div "**********" at bounding box center [405, 89] width 162 height 32
click at [407, 89] on div "**********" at bounding box center [405, 89] width 162 height 32
click at [407, 89] on input "**********" at bounding box center [405, 90] width 161 height 32
type input "**********"
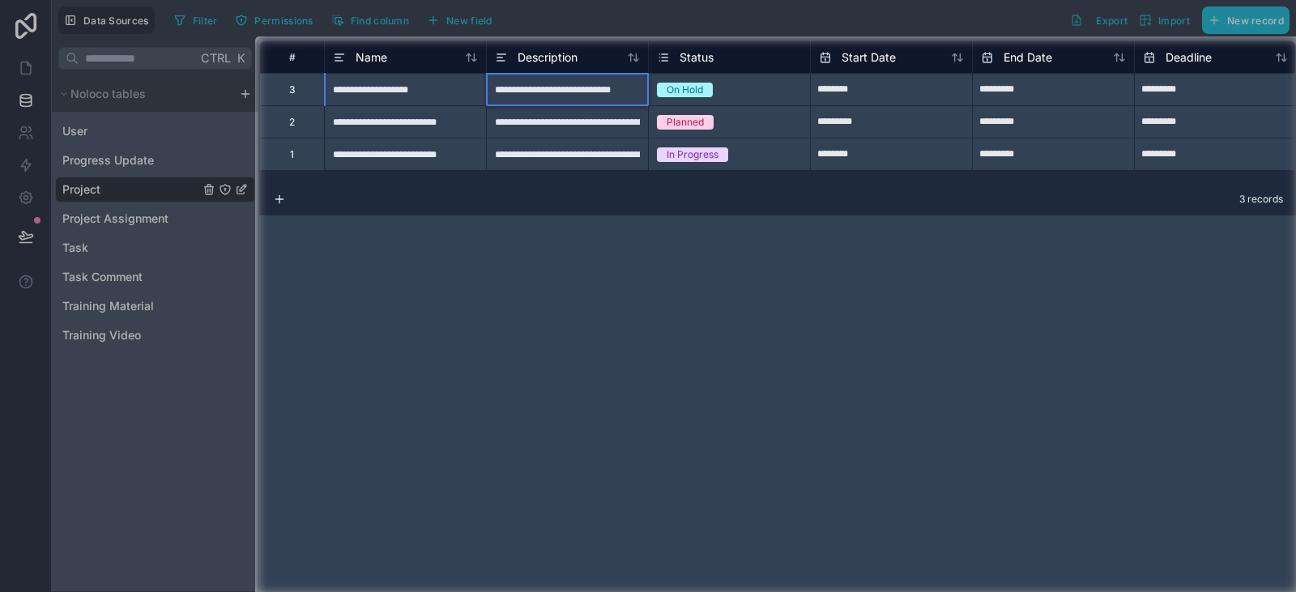
type input "**********"
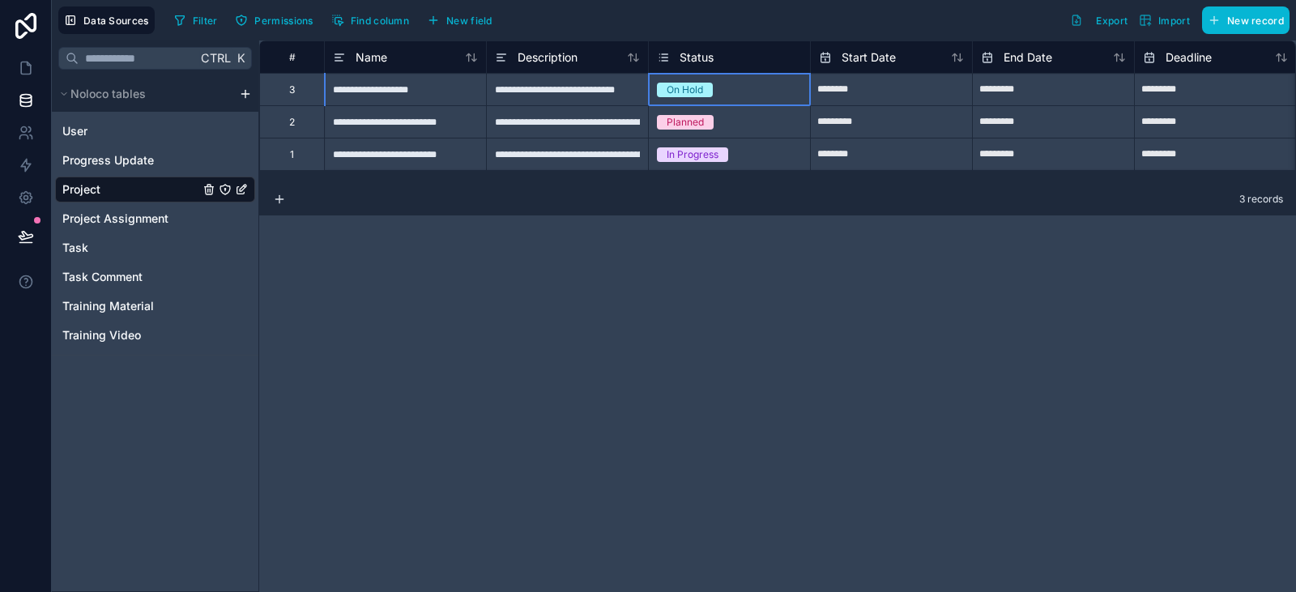
click at [661, 100] on div "On Hold" at bounding box center [729, 90] width 161 height 32
click at [692, 87] on div "On Hold" at bounding box center [685, 90] width 36 height 15
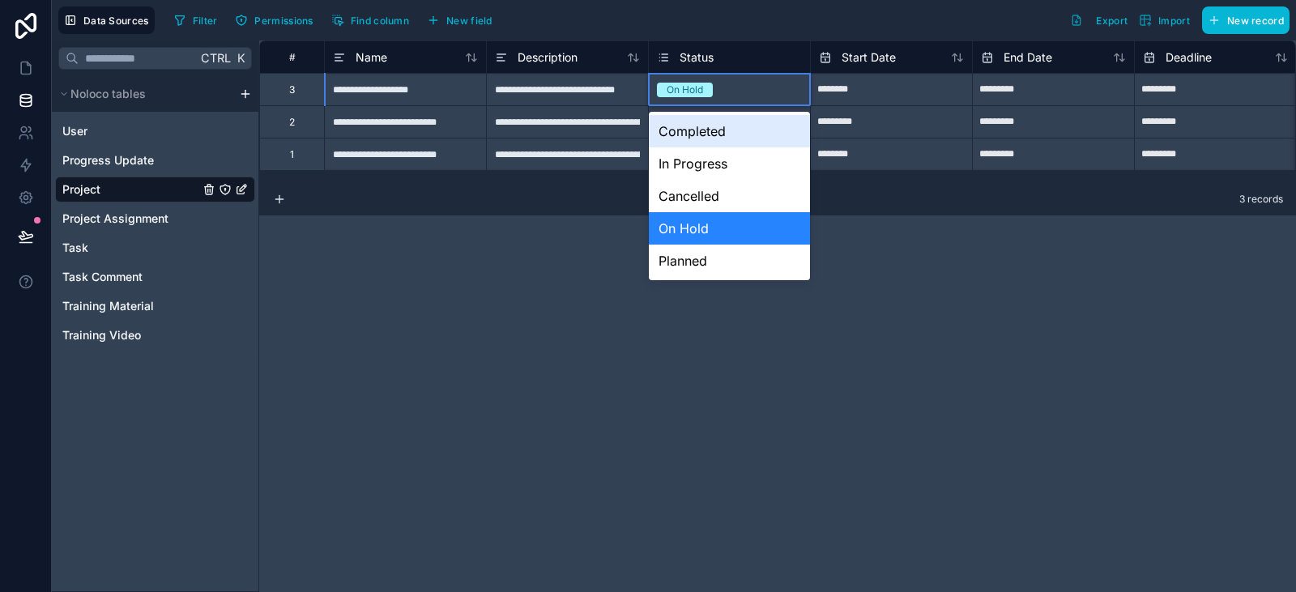
click at [692, 87] on div "On Hold" at bounding box center [685, 90] width 36 height 15
click at [1053, 256] on div "**********" at bounding box center [777, 316] width 1037 height 552
click at [32, 68] on icon at bounding box center [26, 68] width 16 height 16
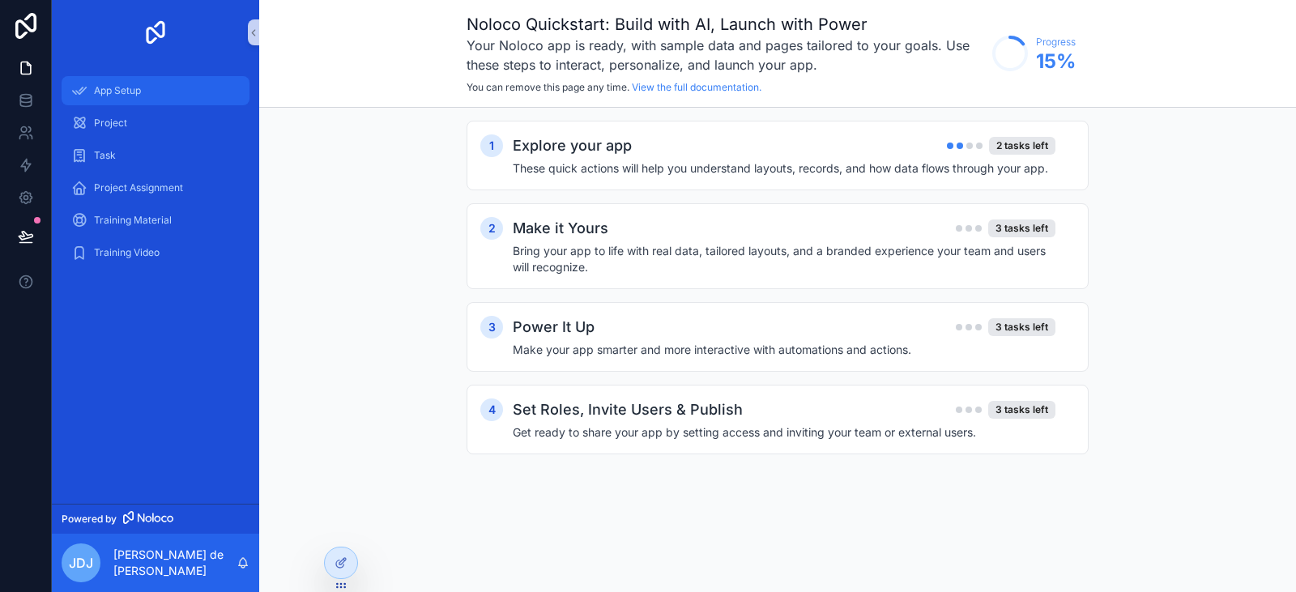
click at [145, 82] on div "App Setup" at bounding box center [155, 91] width 168 height 26
click at [672, 163] on h4 "These quick actions will help you understand layouts, records, and how data flo…" at bounding box center [784, 168] width 543 height 16
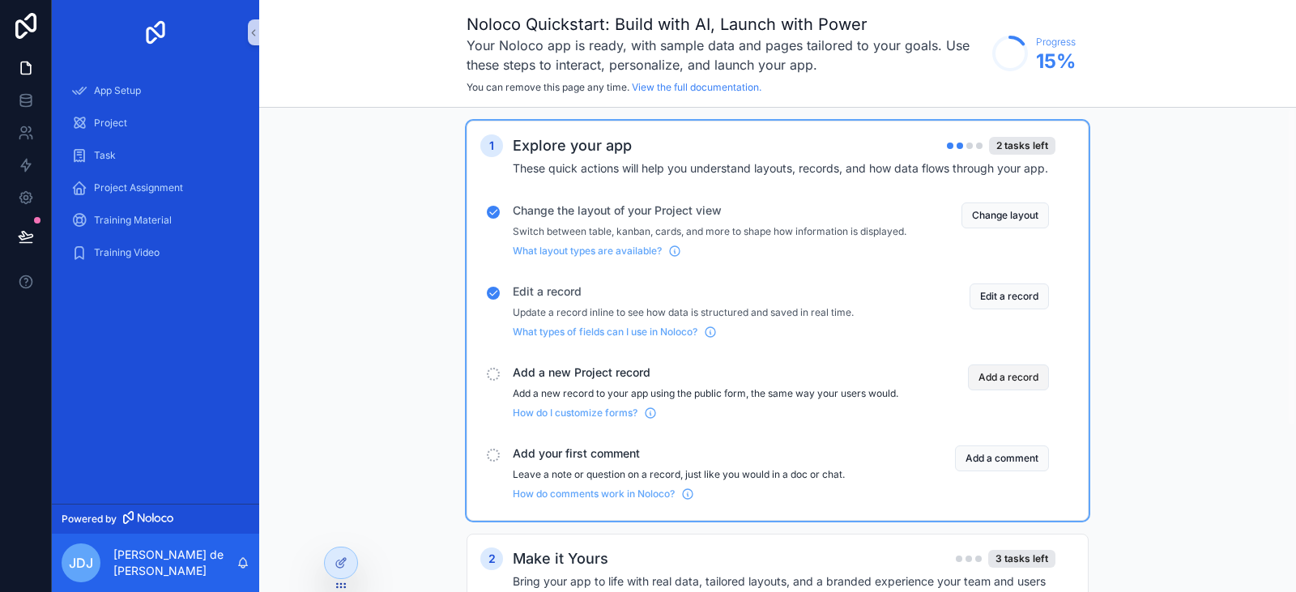
click at [995, 390] on button "Add a record" at bounding box center [1008, 377] width 81 height 26
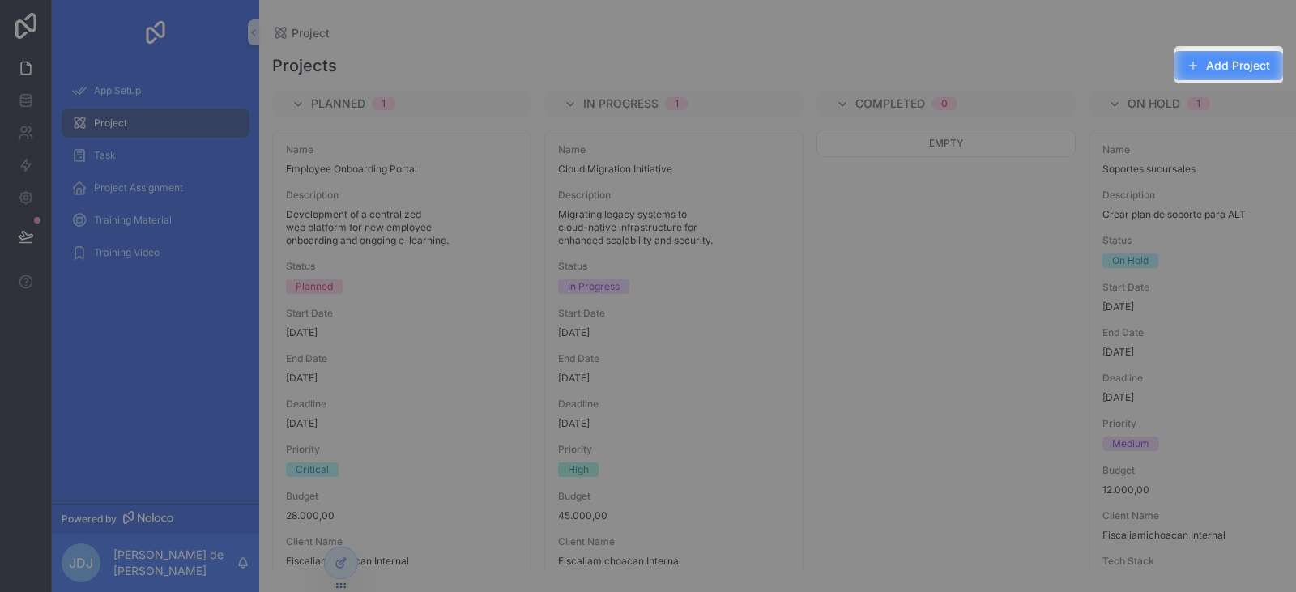
click at [1226, 75] on button "Add Project" at bounding box center [1228, 65] width 109 height 29
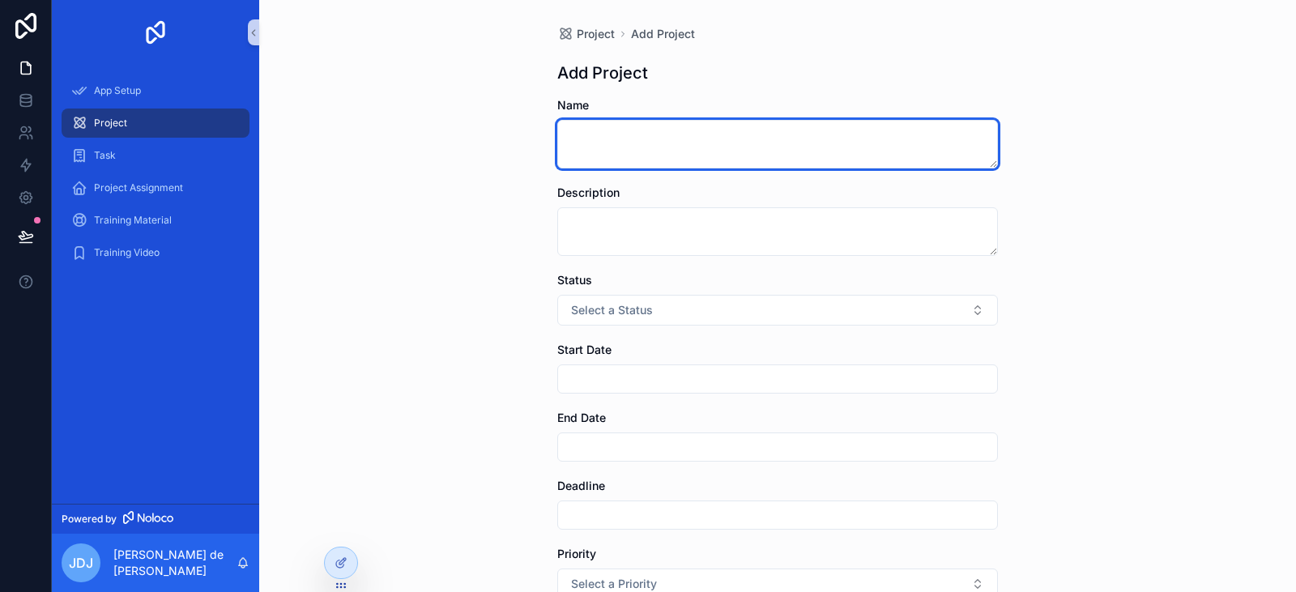
click at [730, 130] on textarea "scrollable content" at bounding box center [777, 144] width 441 height 49
type textarea "********"
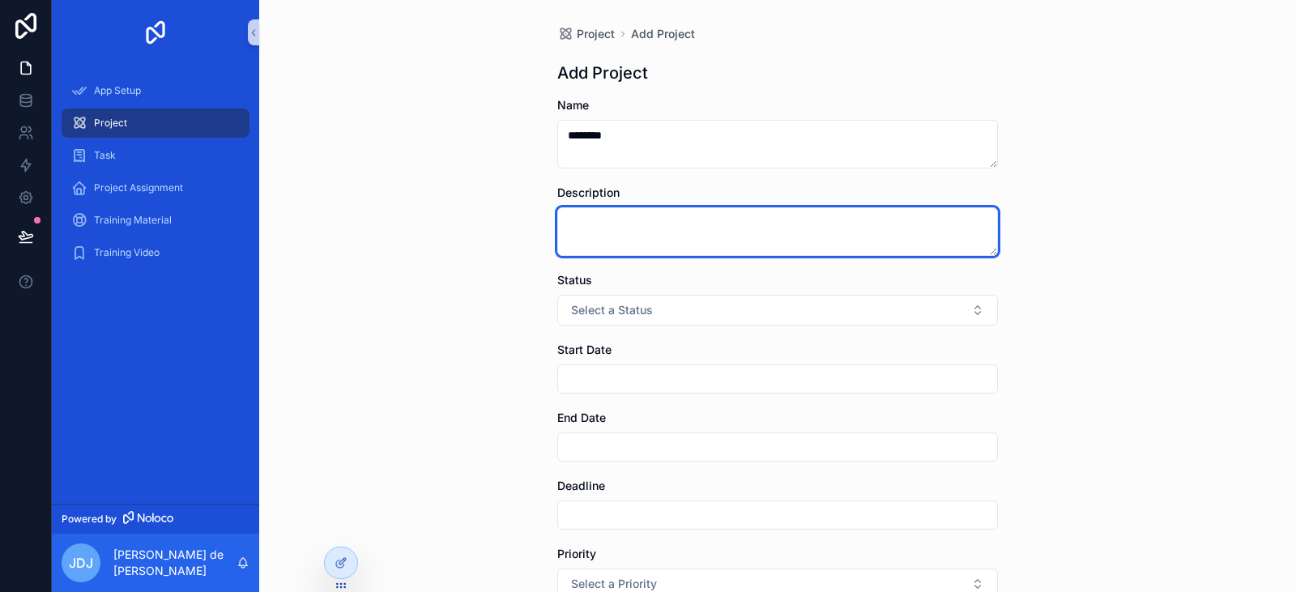
click at [622, 246] on textarea "scrollable content" at bounding box center [777, 231] width 441 height 49
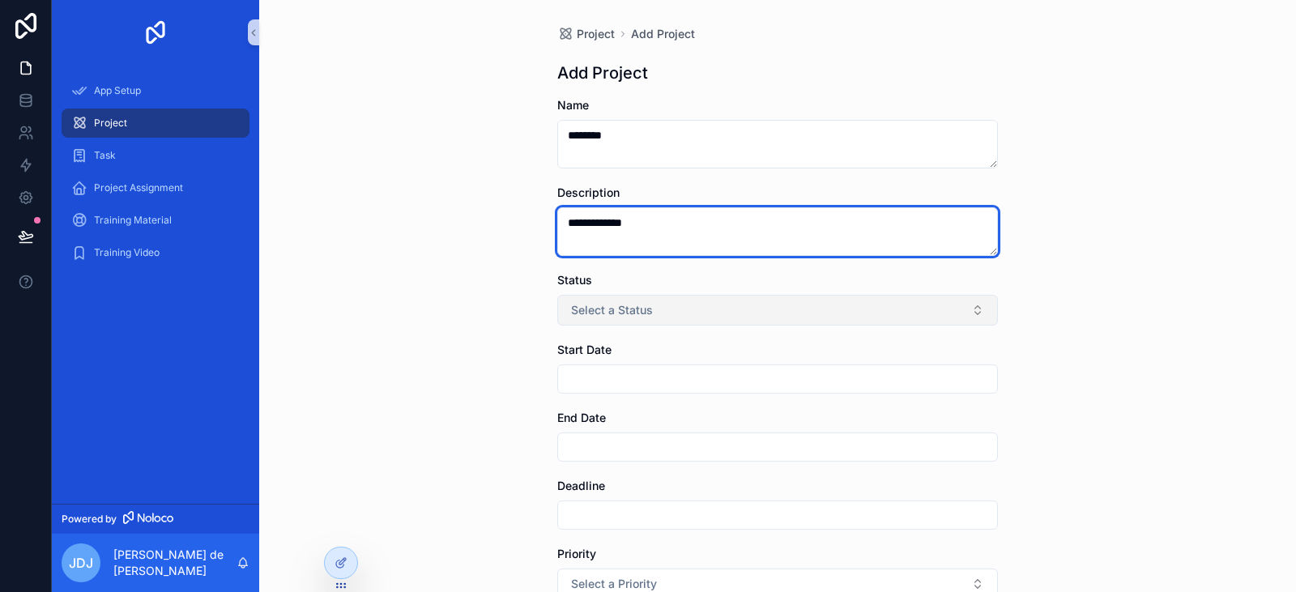
type textarea "**********"
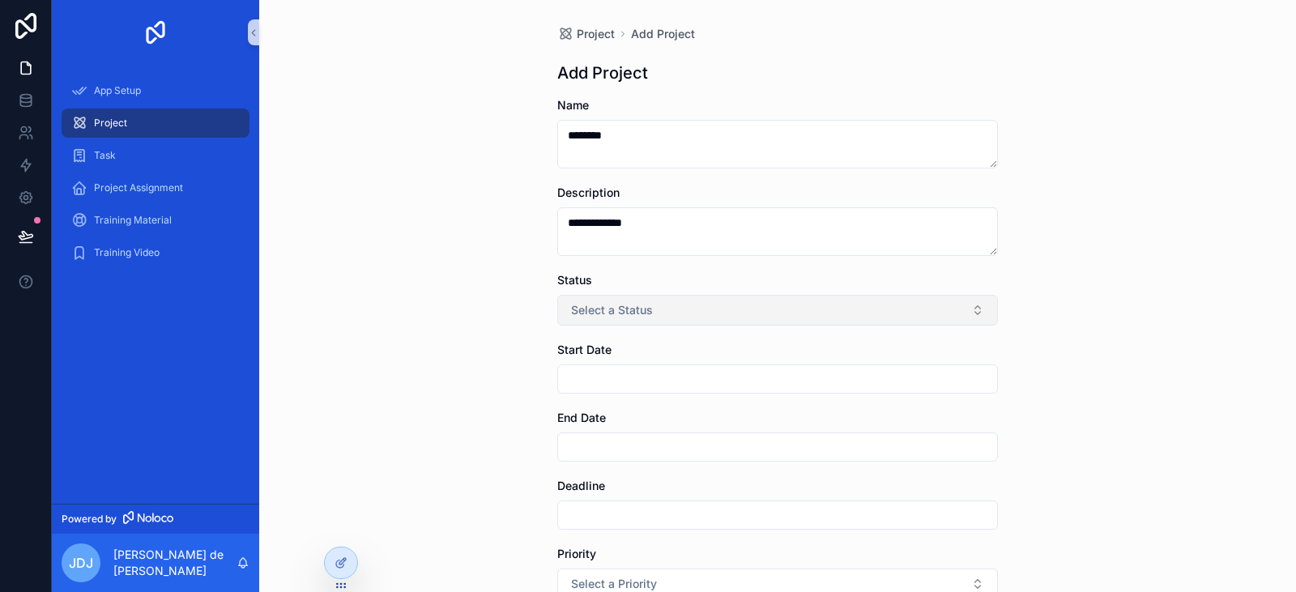
click at [649, 315] on button "Select a Status" at bounding box center [777, 310] width 441 height 31
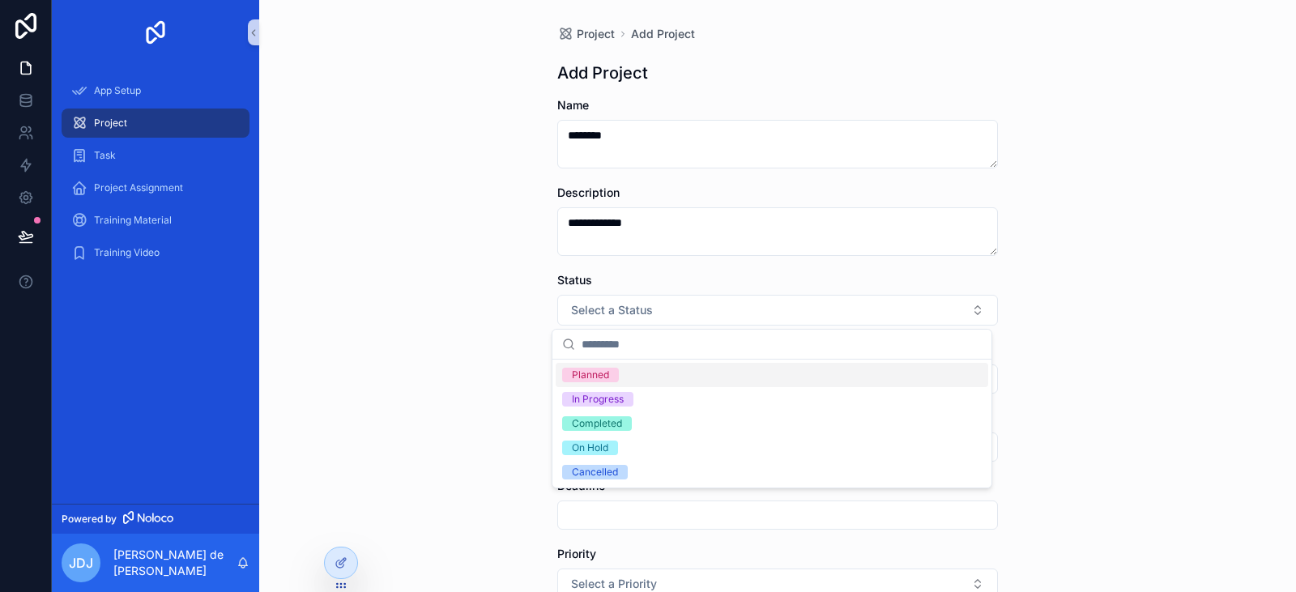
click at [626, 382] on div "Planned" at bounding box center [772, 375] width 433 height 24
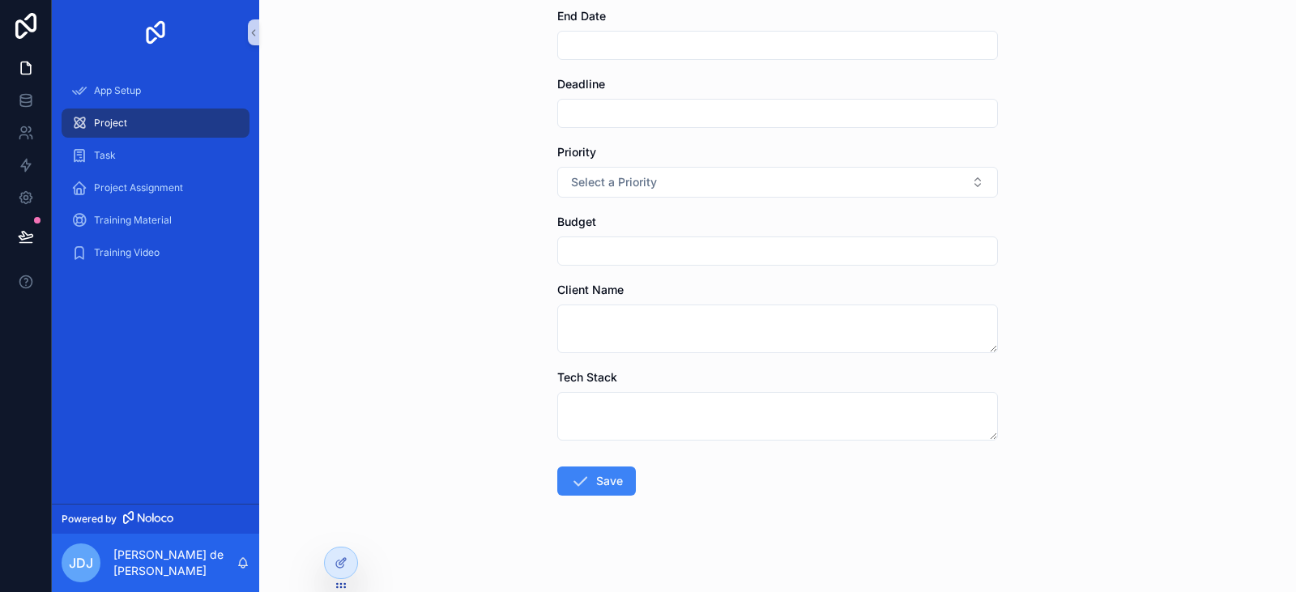
scroll to position [409, 0]
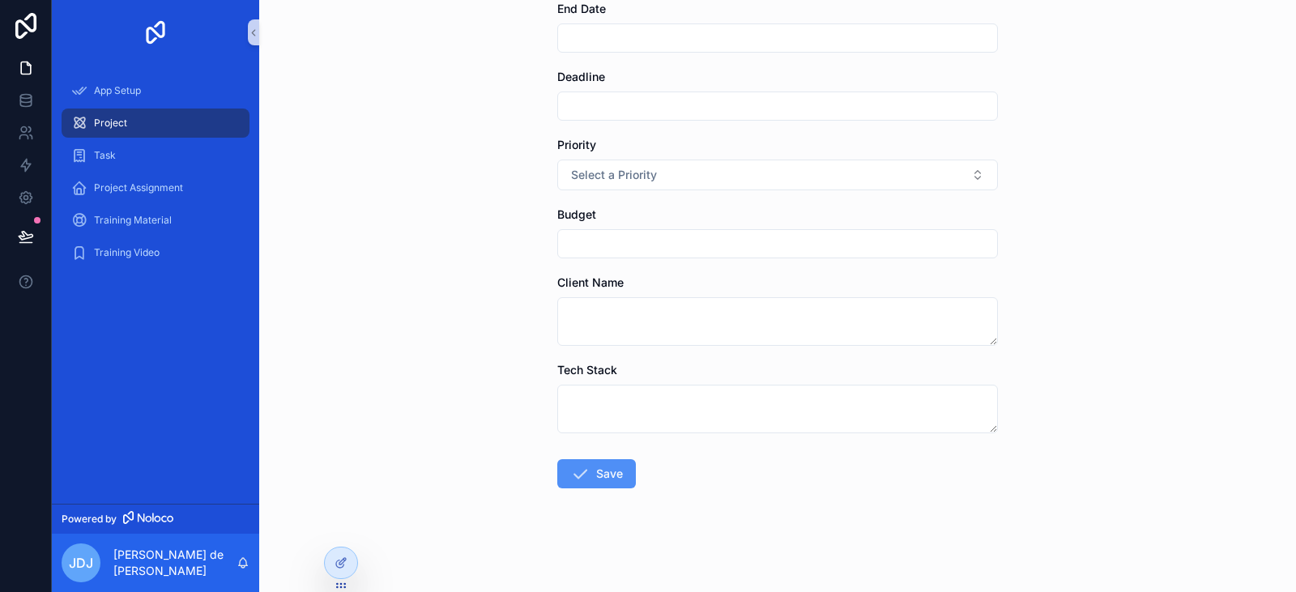
click at [607, 462] on button "Save" at bounding box center [596, 473] width 79 height 29
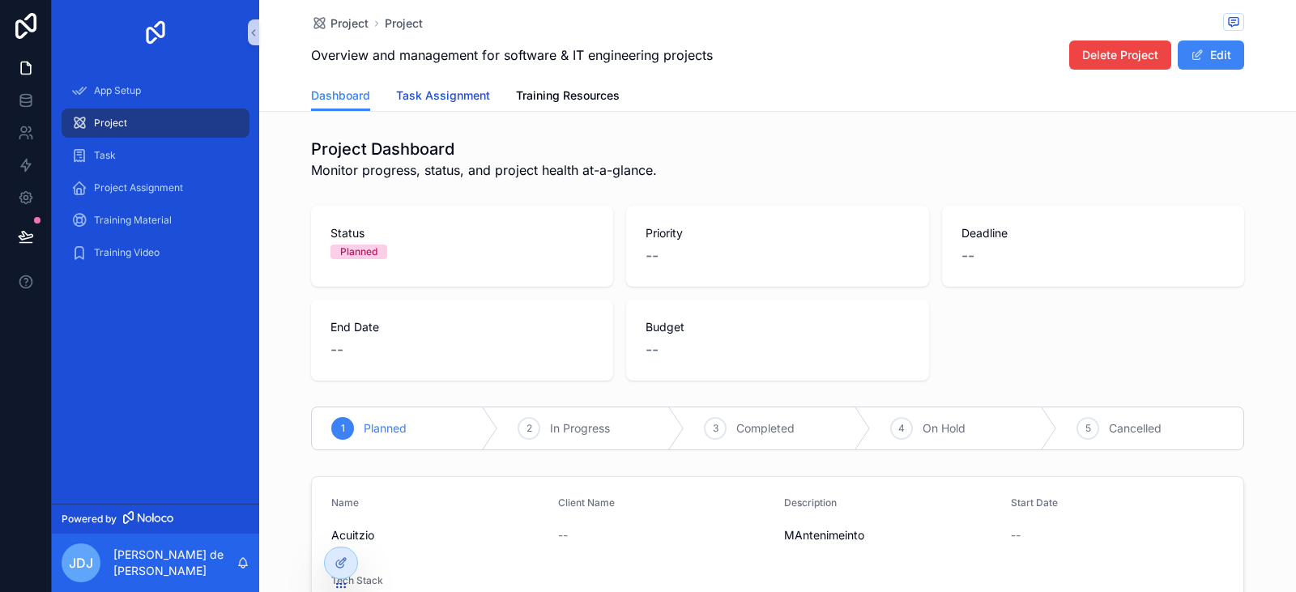
click at [424, 96] on span "Task Assignment" at bounding box center [443, 95] width 94 height 16
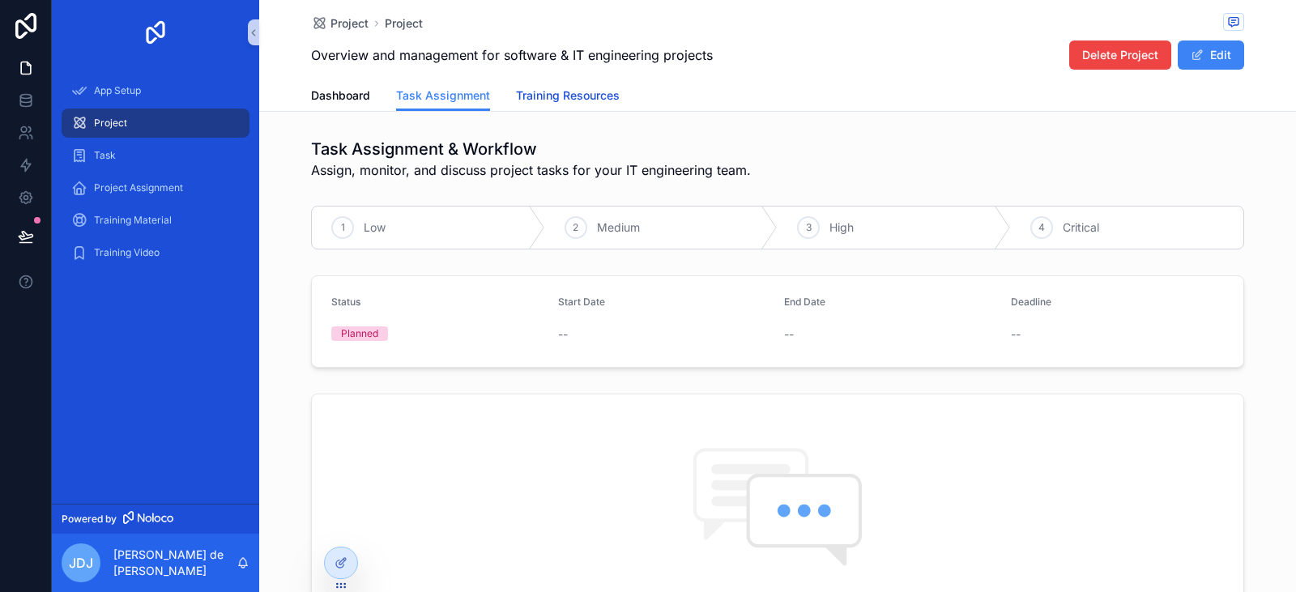
click at [552, 103] on span "Training Resources" at bounding box center [568, 95] width 104 height 16
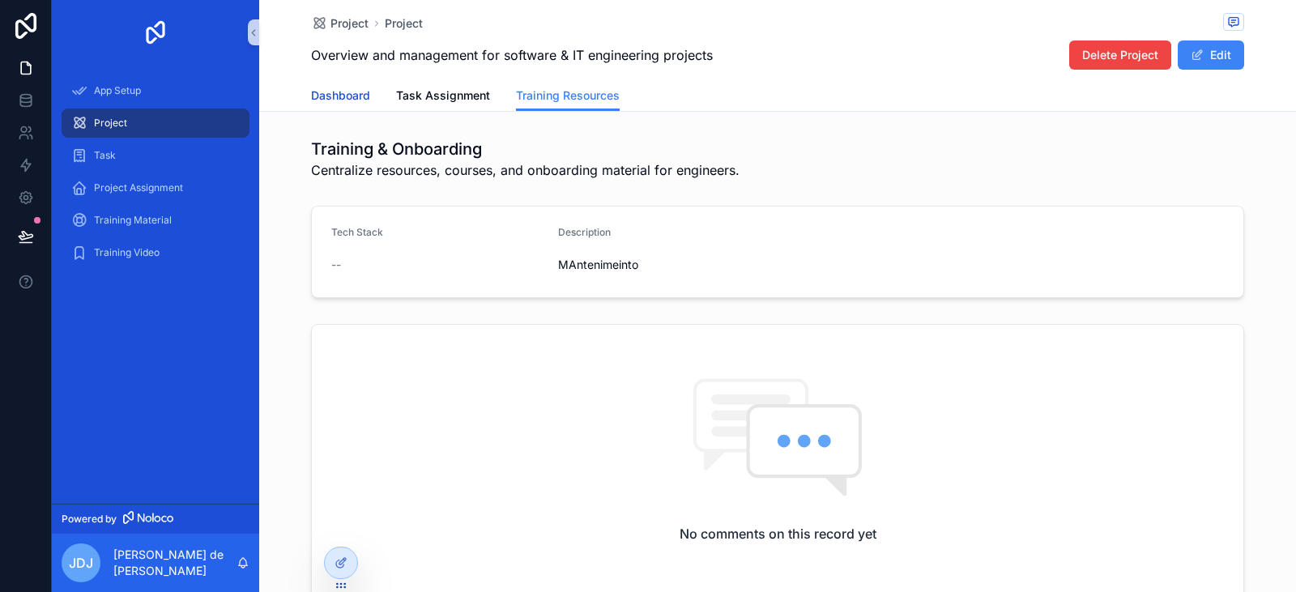
click at [337, 92] on span "Dashboard" at bounding box center [340, 95] width 59 height 16
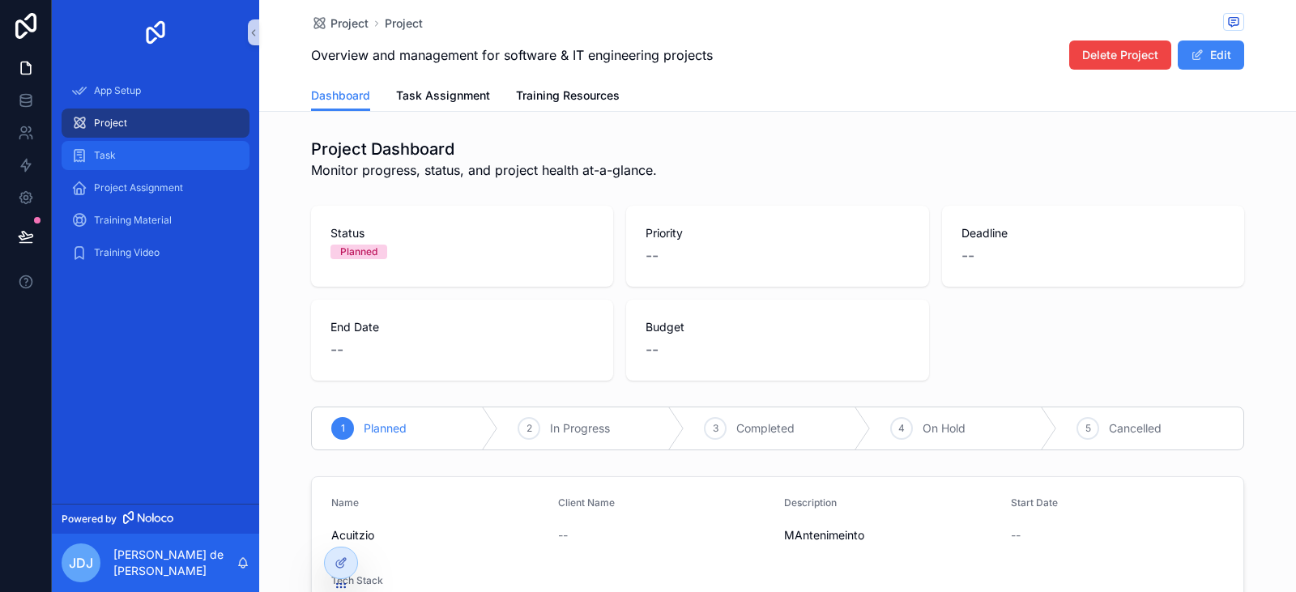
click at [139, 147] on div "Task" at bounding box center [155, 156] width 168 height 26
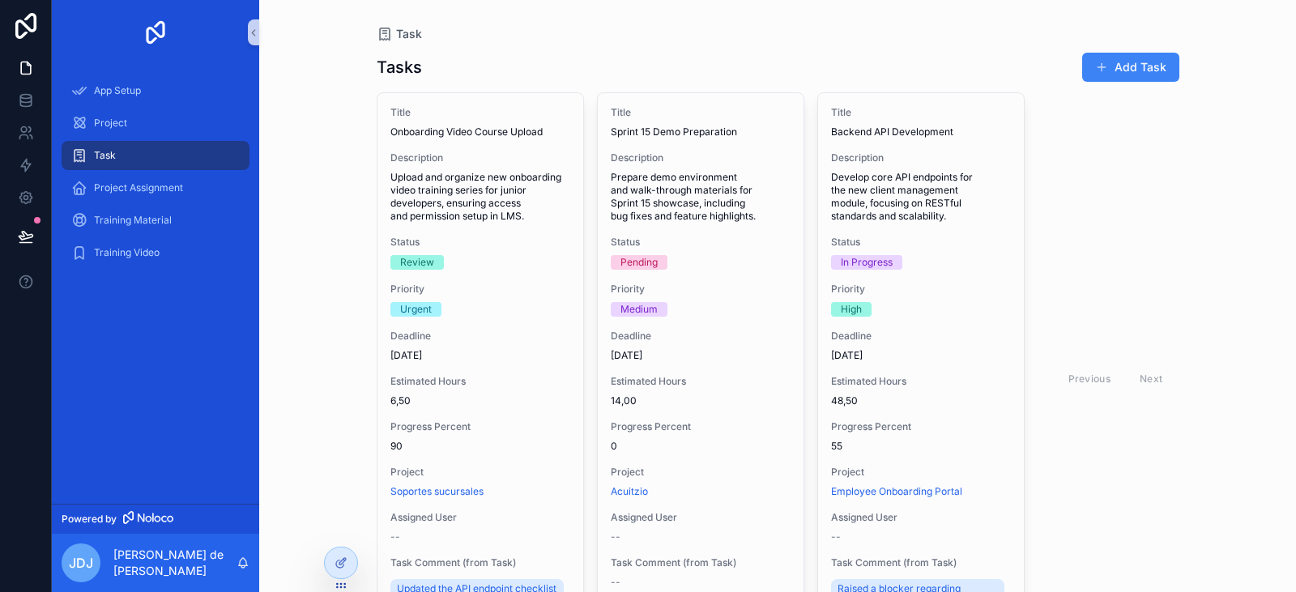
click at [120, 204] on div "Training Material" at bounding box center [155, 220] width 207 height 32
click at [121, 198] on div "Project Assignment" at bounding box center [155, 188] width 168 height 26
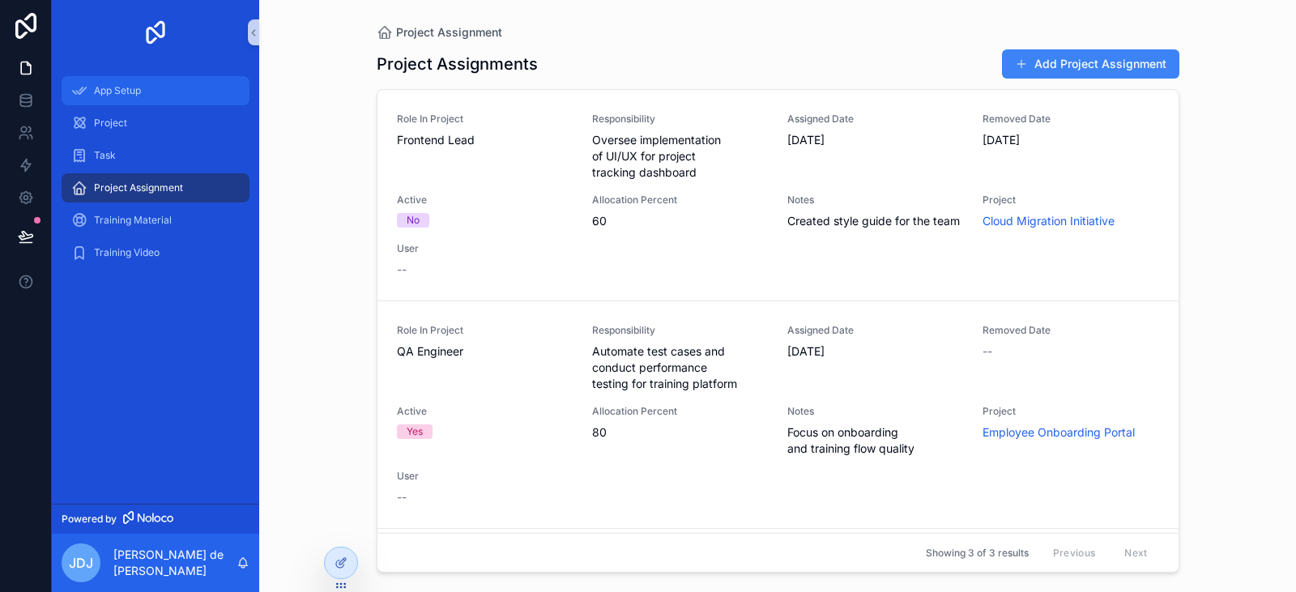
click at [121, 95] on span "App Setup" at bounding box center [117, 90] width 47 height 13
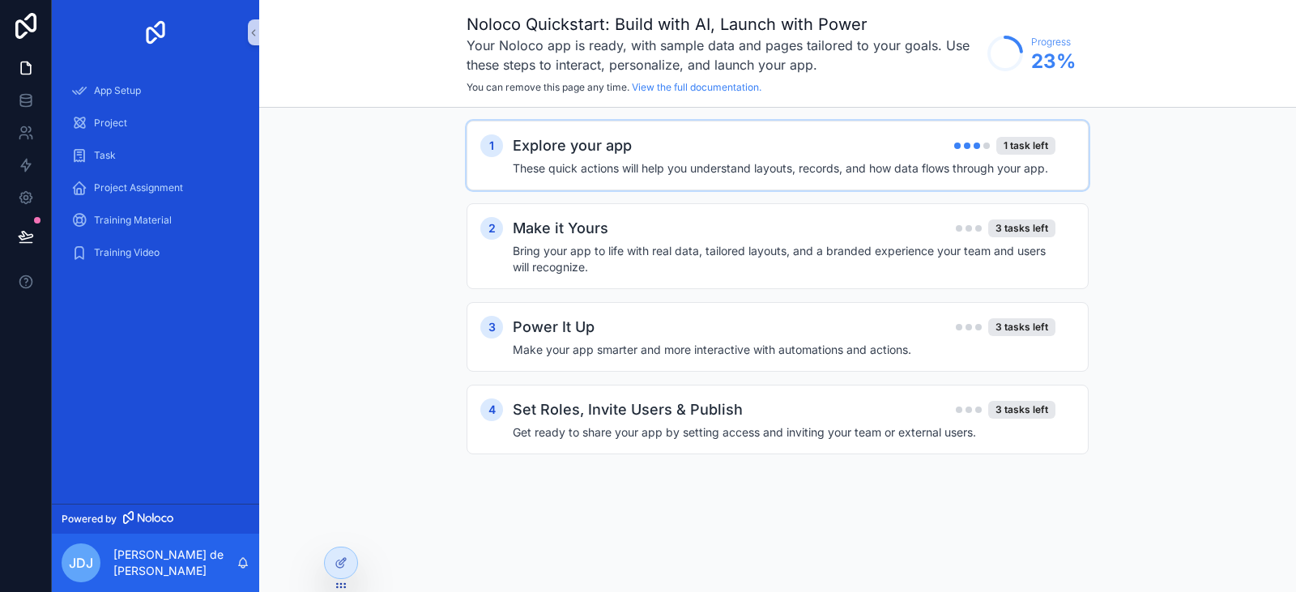
click at [801, 162] on h4 "These quick actions will help you understand layouts, records, and how data flo…" at bounding box center [784, 168] width 543 height 16
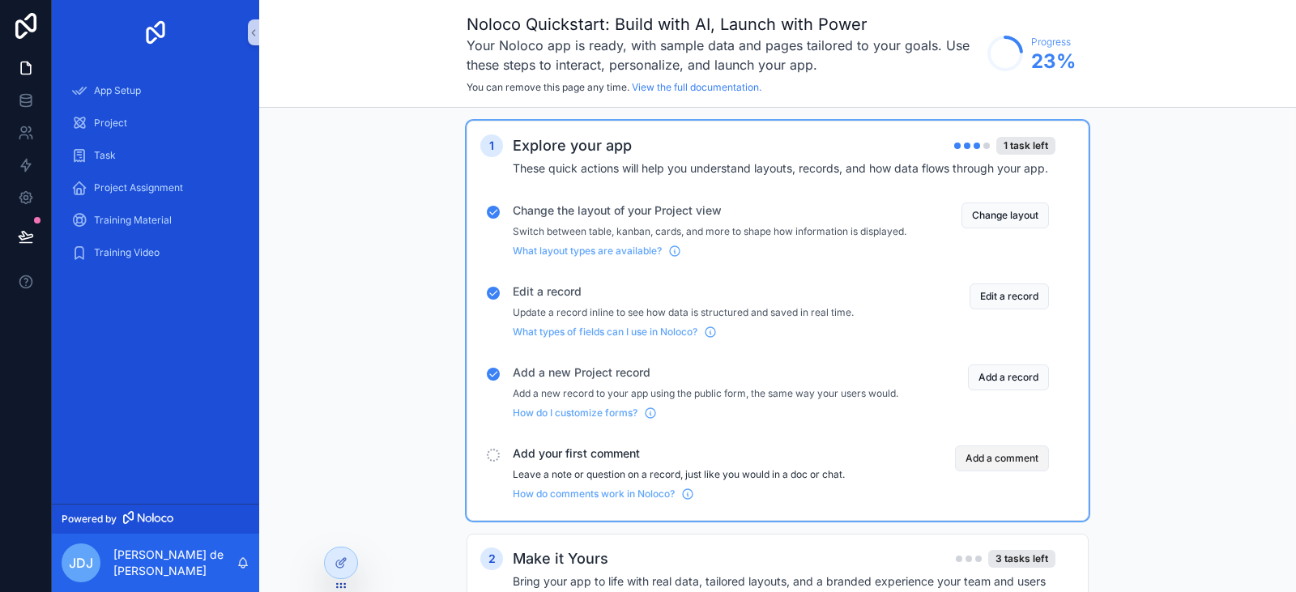
click at [1004, 466] on button "Add a comment" at bounding box center [1002, 458] width 94 height 26
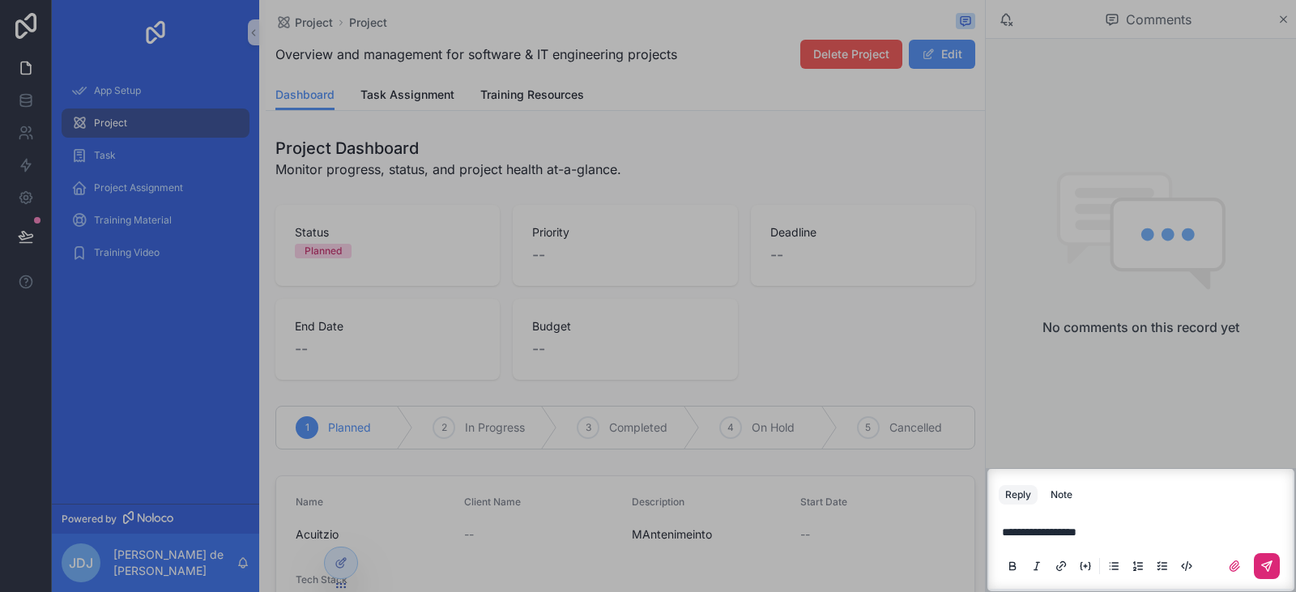
click at [1260, 563] on button "scrollable content" at bounding box center [1267, 566] width 26 height 26
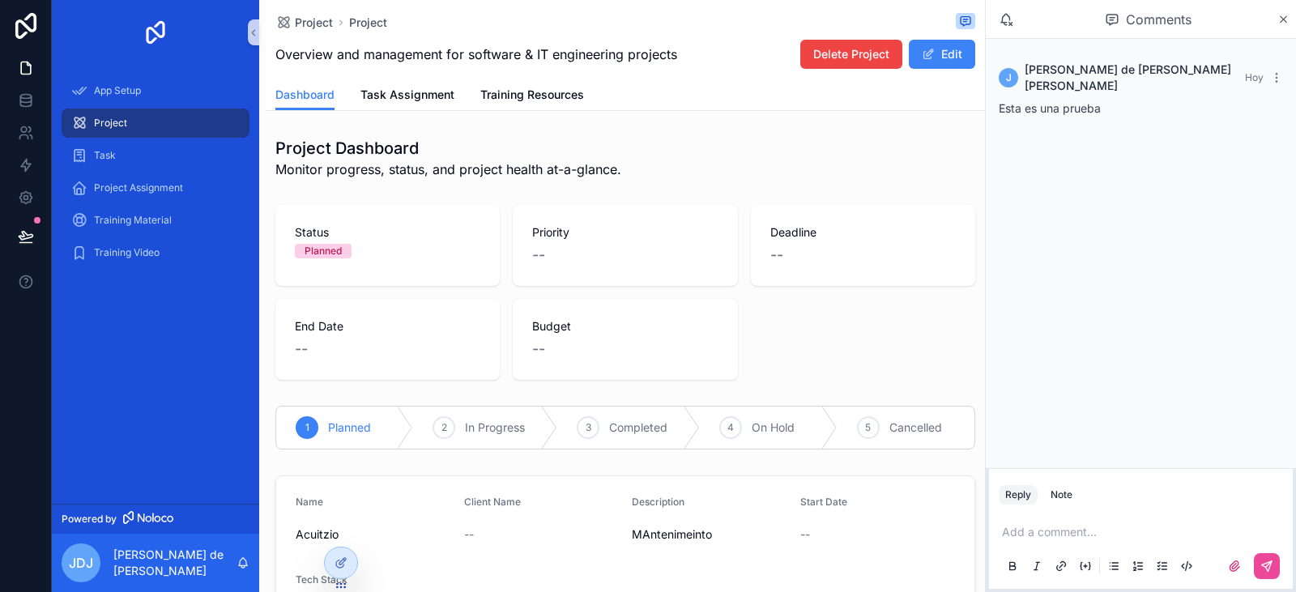
click at [340, 237] on span "Status" at bounding box center [387, 232] width 185 height 16
click at [383, 198] on div "Status Planned Priority -- Deadline -- End Date -- Budget --" at bounding box center [625, 292] width 719 height 188
click at [1278, 19] on icon "scrollable content" at bounding box center [1283, 19] width 12 height 13
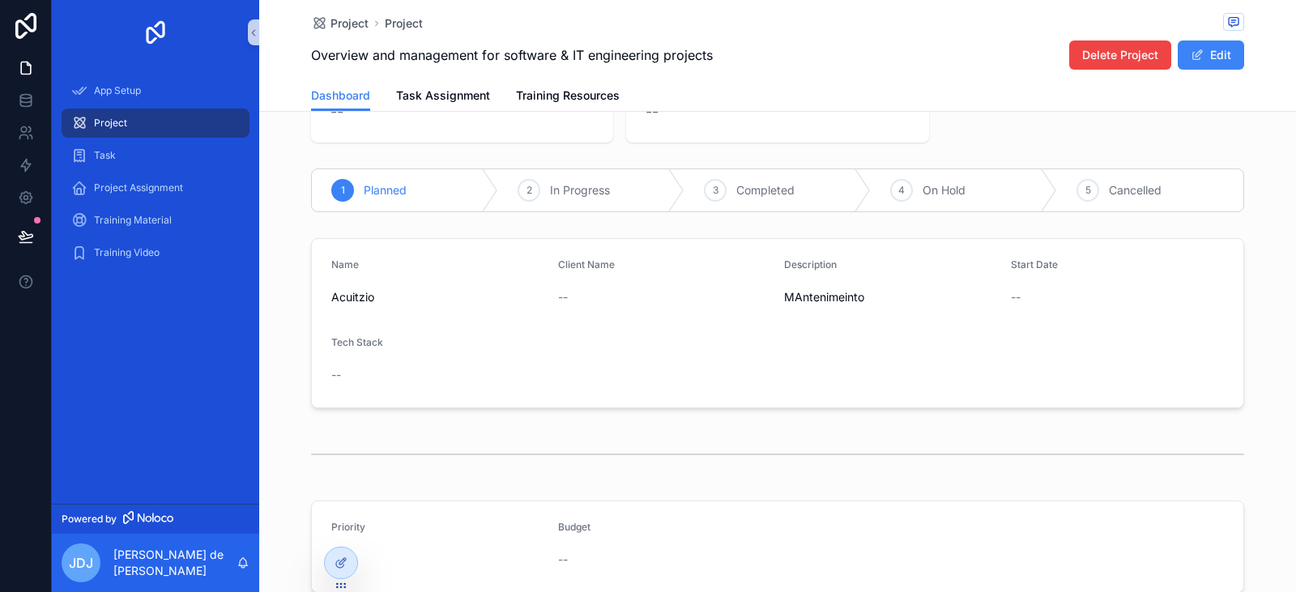
scroll to position [243, 0]
click at [558, 187] on span "In Progress" at bounding box center [580, 185] width 60 height 16
click at [751, 188] on span "Completed" at bounding box center [765, 185] width 58 height 16
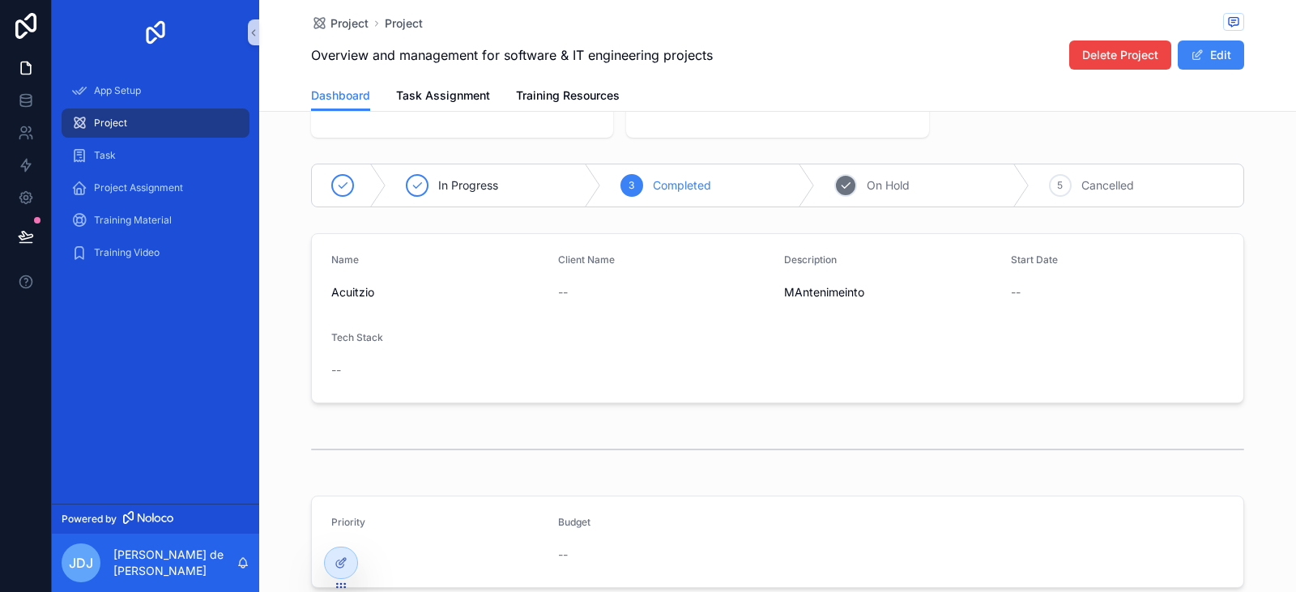
click at [878, 195] on div "4 On Hold" at bounding box center [922, 185] width 215 height 42
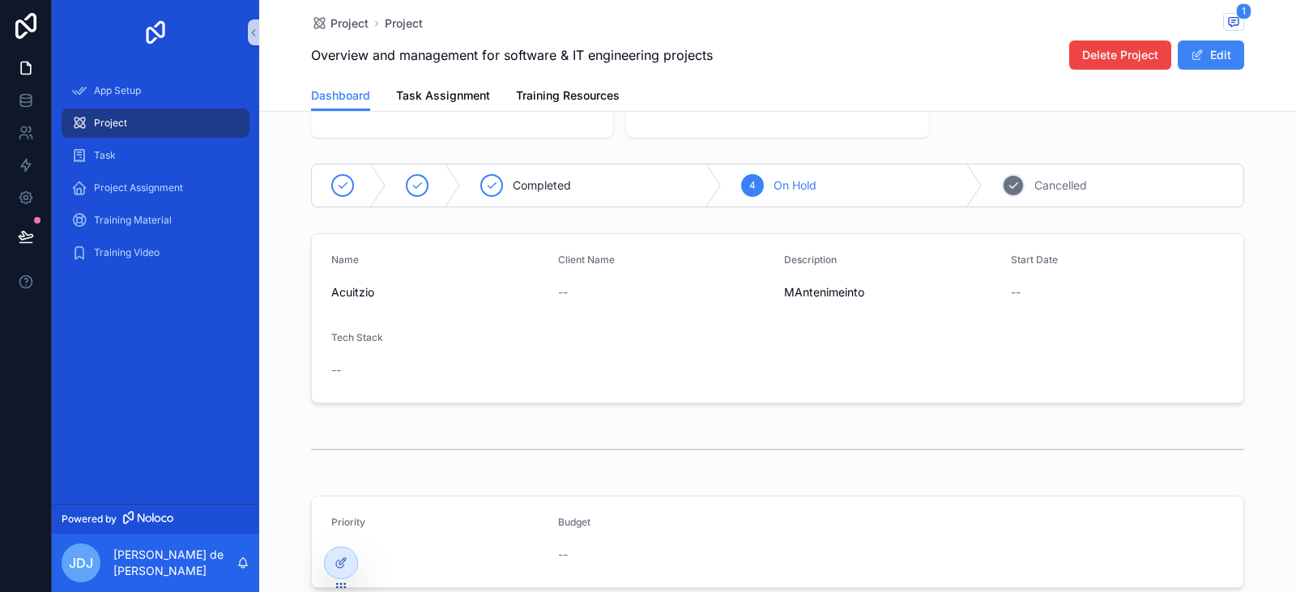
click at [1046, 189] on span "Cancelled" at bounding box center [1060, 185] width 53 height 16
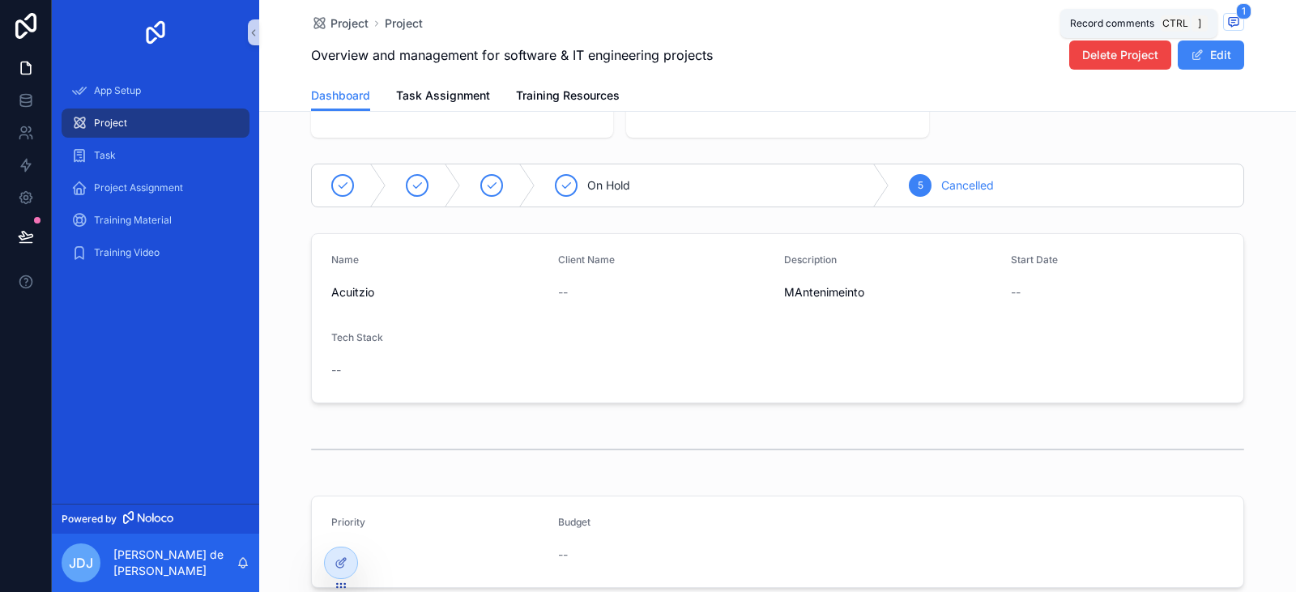
click at [1227, 23] on icon "scrollable content" at bounding box center [1233, 21] width 13 height 13
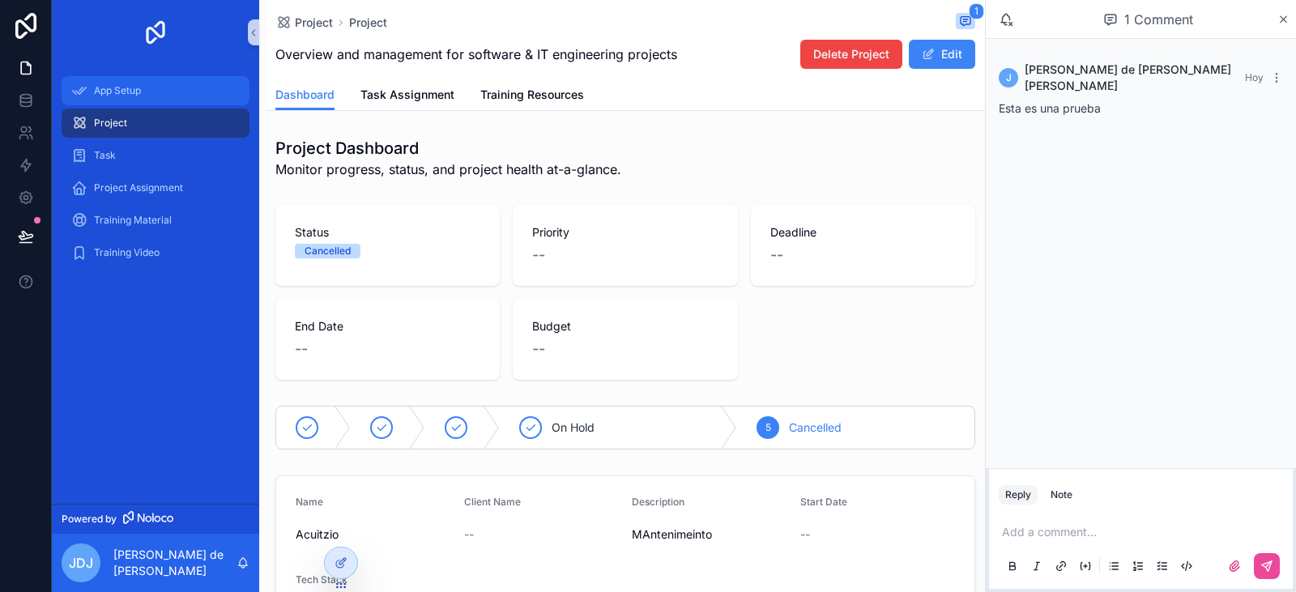
click at [137, 96] on span "App Setup" at bounding box center [117, 90] width 47 height 13
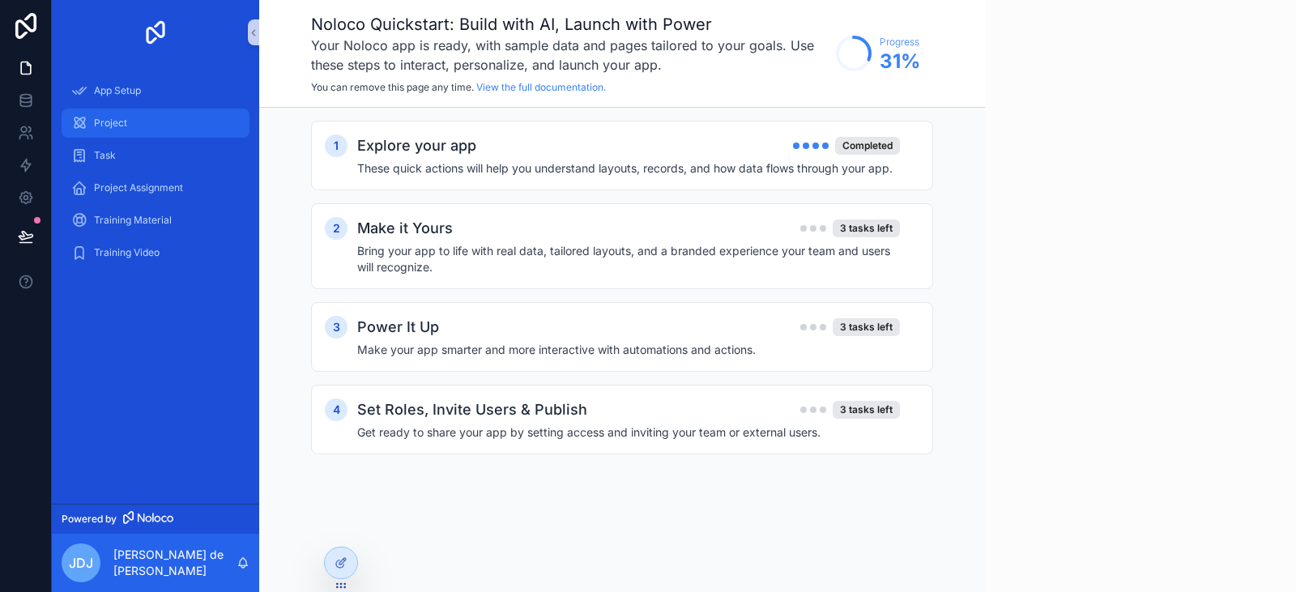
click at [106, 119] on span "Project" at bounding box center [110, 123] width 33 height 13
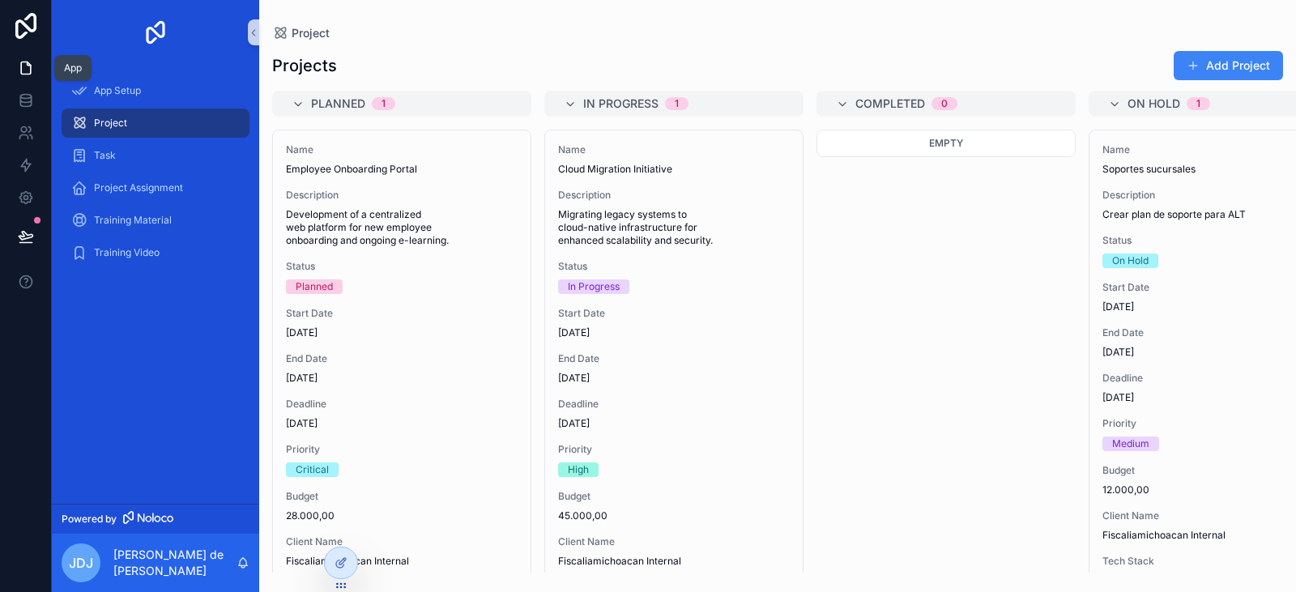
click at [20, 61] on icon at bounding box center [26, 68] width 16 height 16
click at [29, 100] on icon at bounding box center [26, 100] width 16 height 16
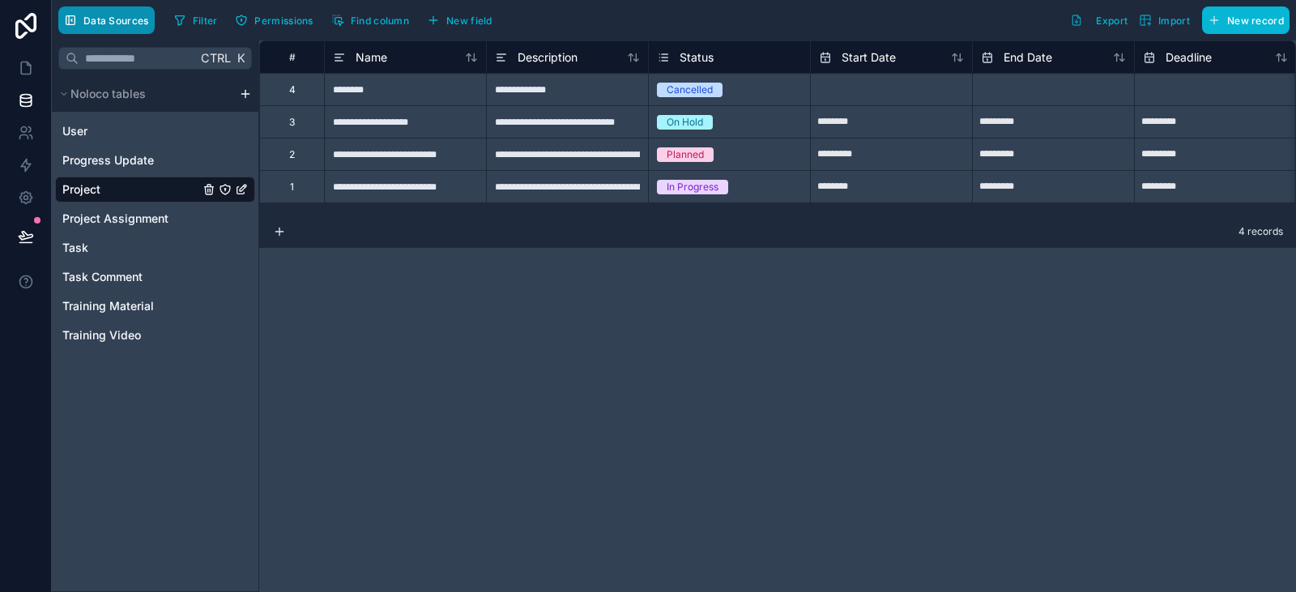
click at [115, 19] on span "Data Sources" at bounding box center [116, 21] width 66 height 12
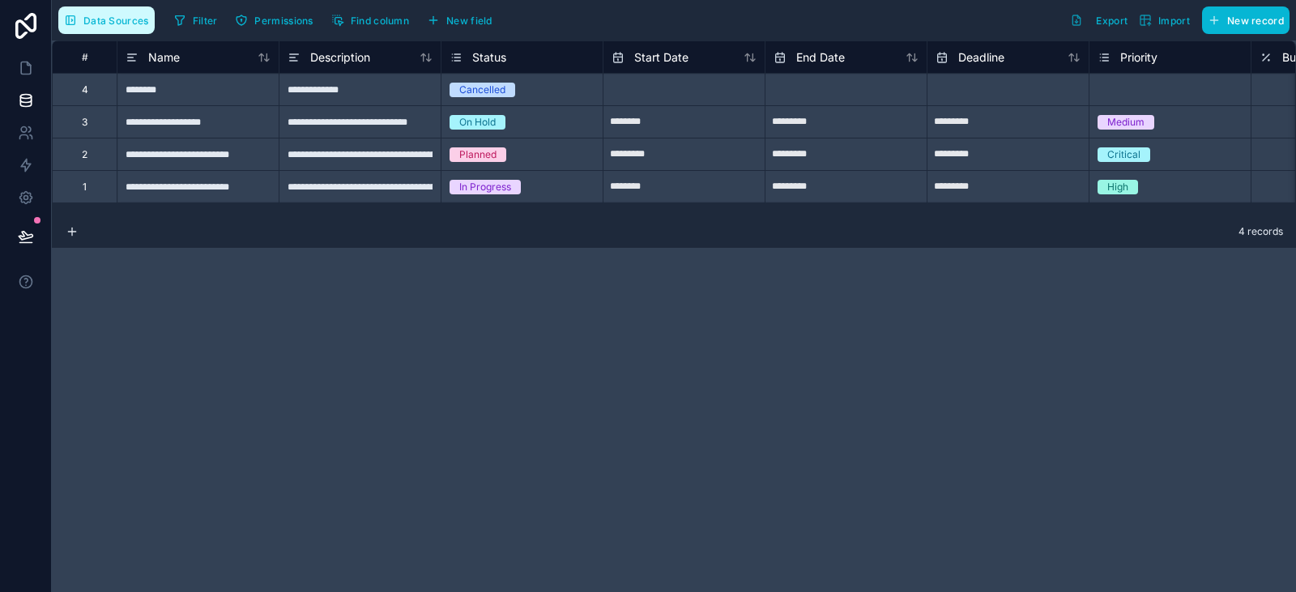
click at [104, 20] on span "Data Sources" at bounding box center [116, 21] width 66 height 12
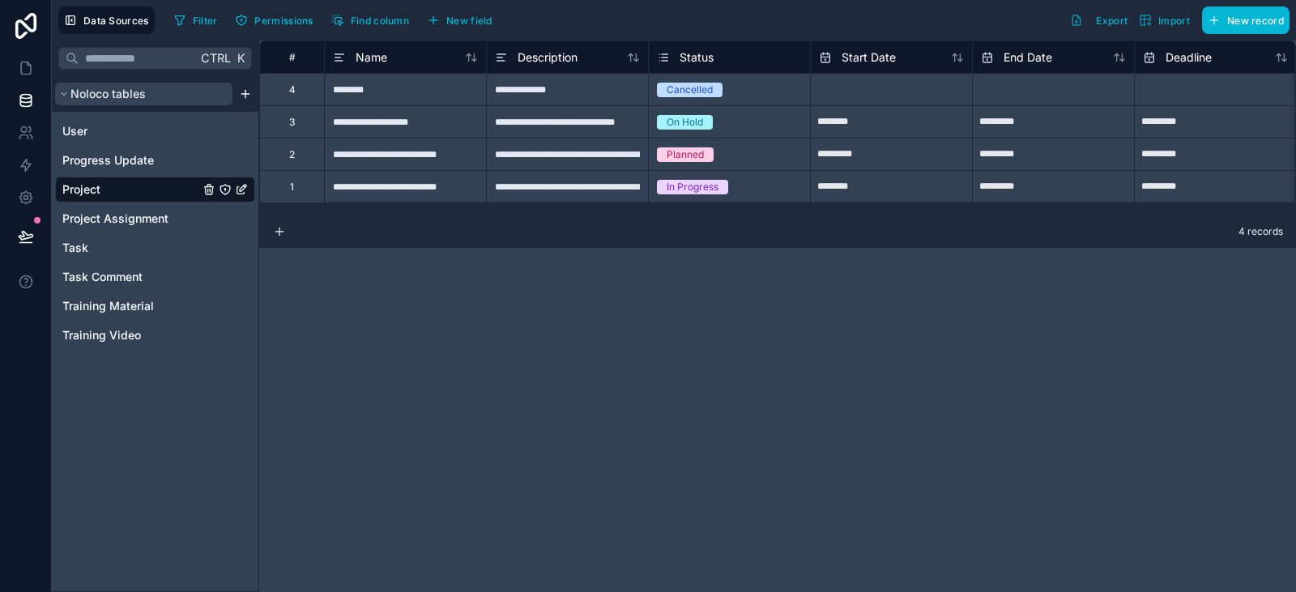
click at [60, 86] on button "Noloco tables" at bounding box center [143, 94] width 177 height 23
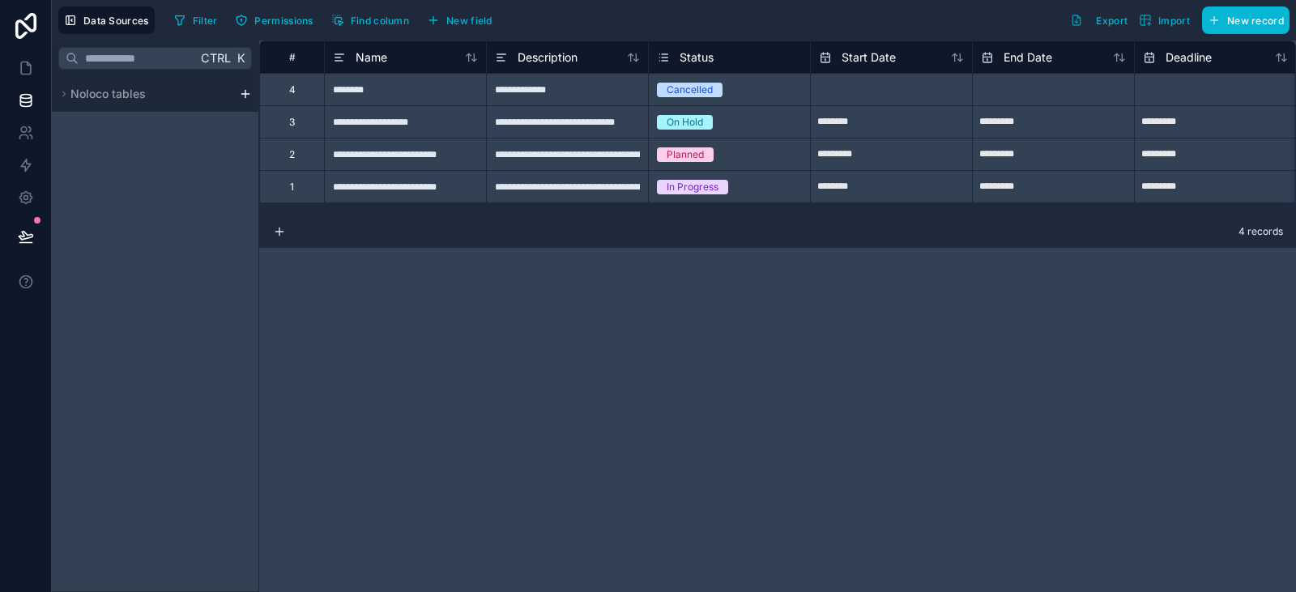
click at [249, 91] on html "**********" at bounding box center [648, 296] width 1296 height 592
